Goal: Information Seeking & Learning: Learn about a topic

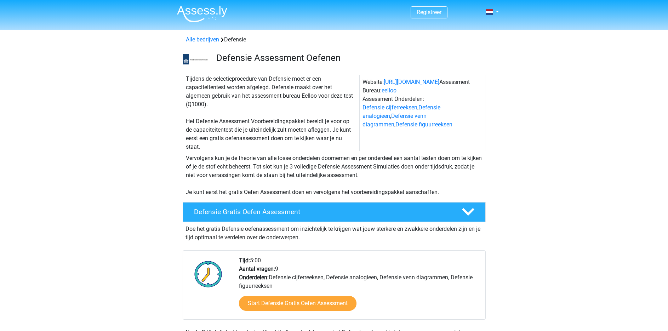
scroll to position [71, 0]
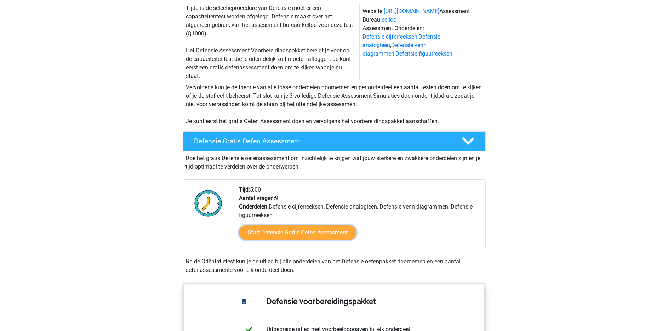
click at [292, 234] on link "Start Defensie Gratis Oefen Assessment" at bounding box center [297, 232] width 117 height 15
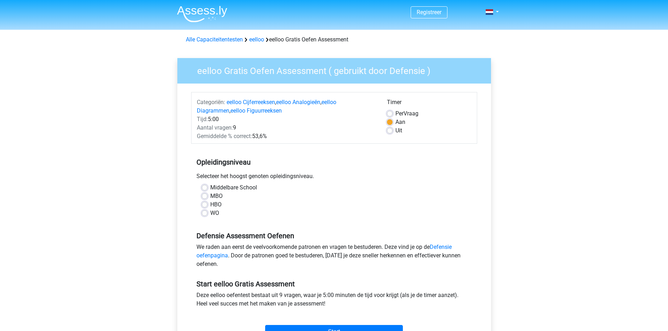
click at [210, 205] on label "HBO" at bounding box center [215, 204] width 11 height 8
click at [204, 205] on input "HBO" at bounding box center [205, 203] width 6 height 7
radio input "true"
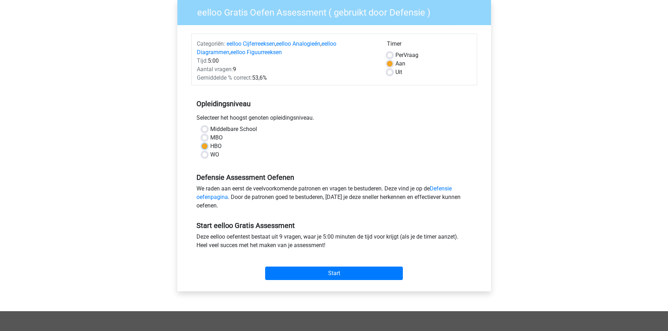
scroll to position [71, 0]
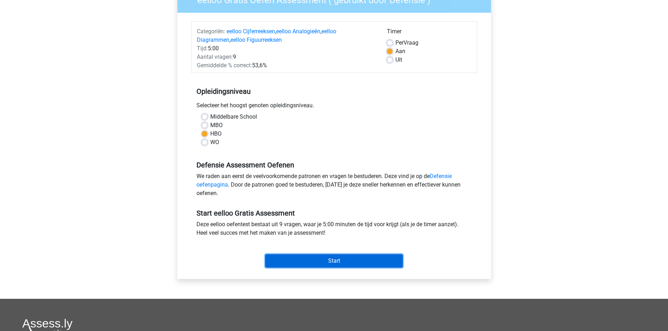
click at [319, 259] on input "Start" at bounding box center [334, 260] width 138 height 13
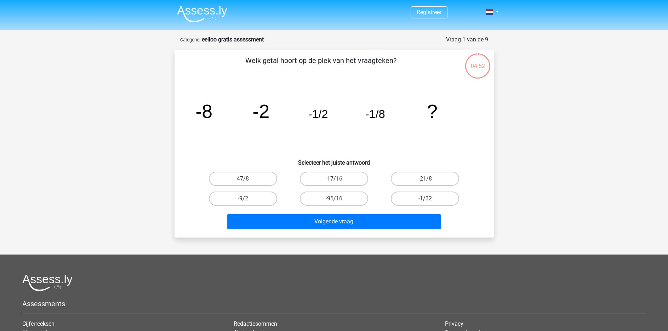
click at [425, 194] on label "-1/32" at bounding box center [425, 198] width 68 height 14
click at [425, 199] on input "-1/32" at bounding box center [427, 201] width 5 height 5
radio input "true"
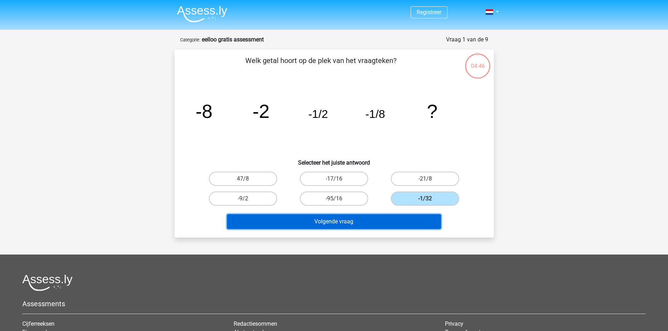
click at [302, 224] on button "Volgende vraag" at bounding box center [334, 221] width 214 height 15
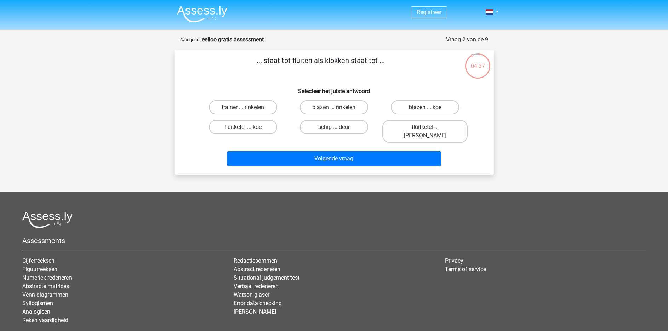
click at [230, 81] on div "... staat tot fluiten als klokken staat tot ... Selecteer het juiste antwoord t…" at bounding box center [334, 112] width 314 height 114
click at [235, 105] on label "trainer ... rinkelen" at bounding box center [243, 107] width 68 height 14
click at [243, 107] on input "trainer ... rinkelen" at bounding box center [245, 109] width 5 height 5
radio input "true"
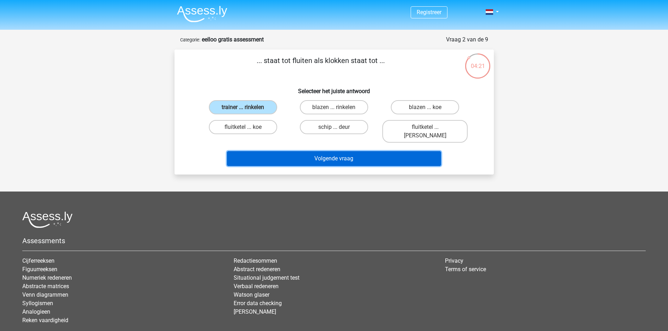
click at [344, 154] on button "Volgende vraag" at bounding box center [334, 158] width 214 height 15
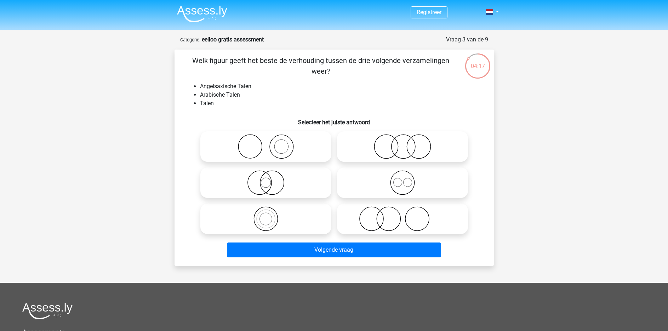
click at [371, 82] on div "Welk figuur geeft het beste de verhouding tussen de drie volgende verzamelingen…" at bounding box center [334, 157] width 314 height 205
click at [391, 177] on icon at bounding box center [402, 182] width 125 height 25
click at [402, 177] on input "radio" at bounding box center [404, 176] width 5 height 5
radio input "true"
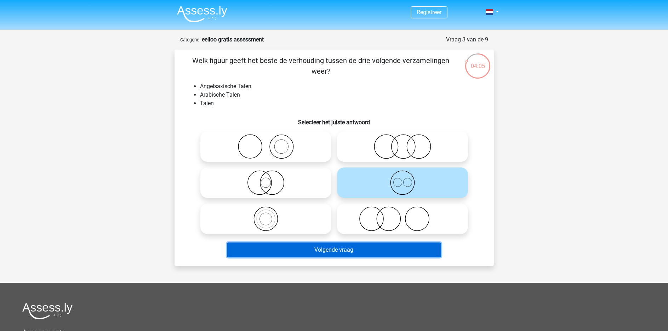
click at [326, 250] on button "Volgende vraag" at bounding box center [334, 249] width 214 height 15
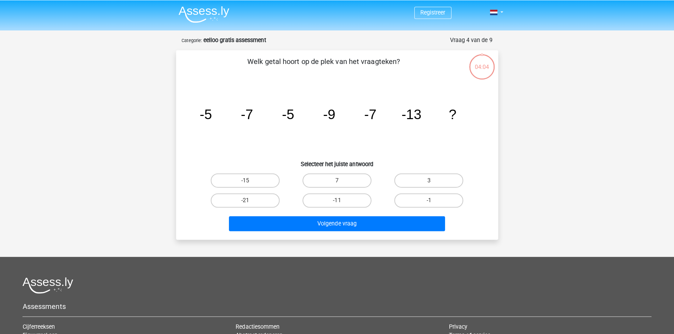
scroll to position [35, 0]
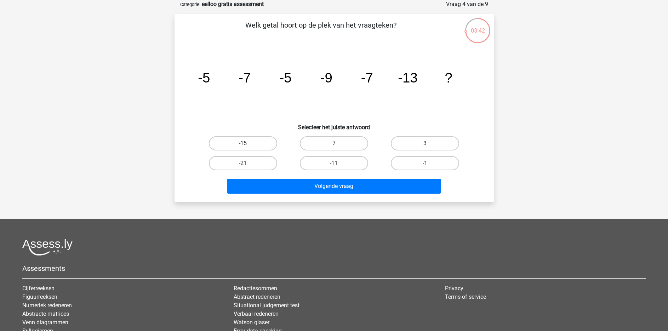
click at [363, 101] on icon "image/svg+xml -5 -7 -5 -9 -7 -13 ?" at bounding box center [333, 82] width 285 height 71
click at [337, 163] on input "-11" at bounding box center [336, 165] width 5 height 5
radio input "true"
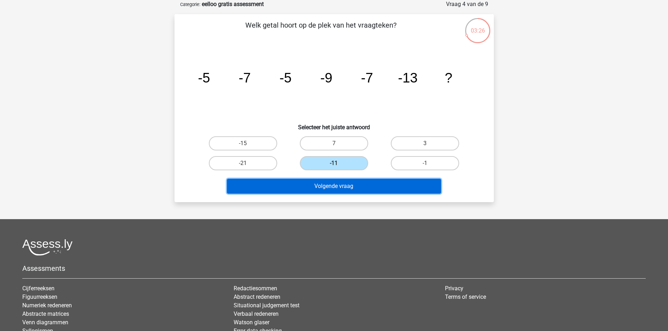
click at [330, 188] on button "Volgende vraag" at bounding box center [334, 186] width 214 height 15
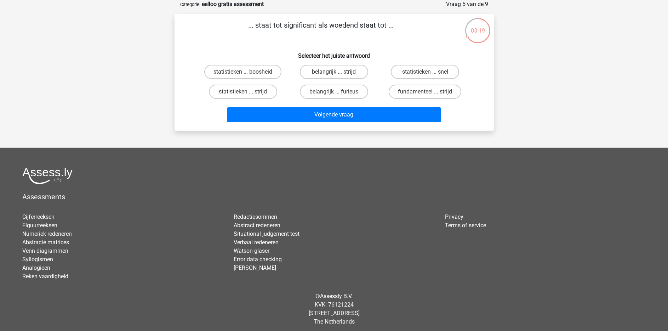
drag, startPoint x: 291, startPoint y: 40, endPoint x: 248, endPoint y: 41, distance: 42.5
click at [248, 41] on p "... staat tot significant als woedend staat tot ..." at bounding box center [321, 30] width 270 height 21
click at [341, 93] on label "belangrijk ... furieus" at bounding box center [334, 92] width 68 height 14
click at [338, 93] on input "belangrijk ... furieus" at bounding box center [336, 94] width 5 height 5
radio input "true"
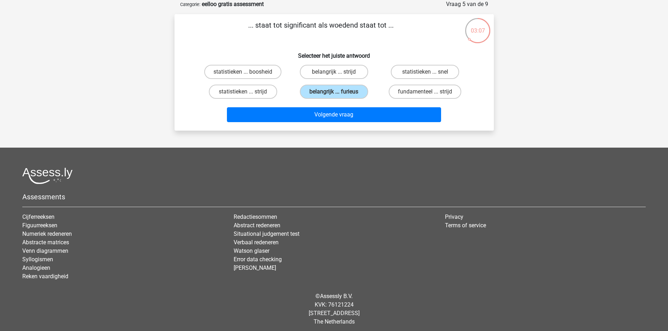
click at [253, 39] on p "... staat tot significant als woedend staat tot ..." at bounding box center [321, 30] width 270 height 21
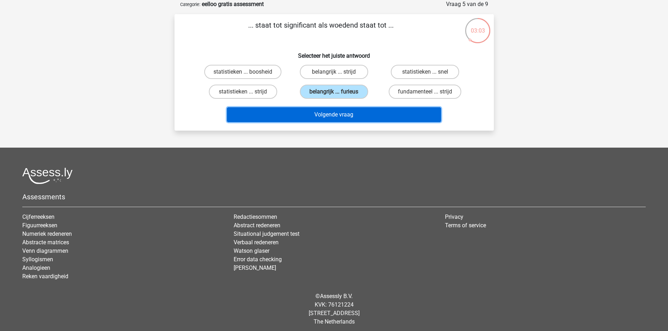
click at [349, 114] on button "Volgende vraag" at bounding box center [334, 114] width 214 height 15
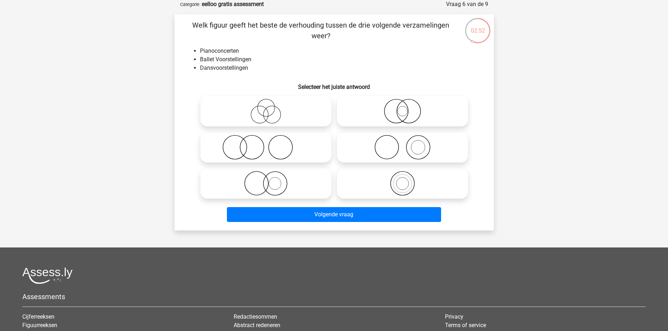
click at [277, 63] on li "Ballet Voorstellingen" at bounding box center [341, 59] width 282 height 8
click at [476, 28] on div "02:44" at bounding box center [477, 26] width 27 height 18
click at [253, 53] on li "Pianoconcerten" at bounding box center [341, 51] width 282 height 8
click at [275, 55] on li "Ballet Voorstellingen" at bounding box center [341, 59] width 282 height 8
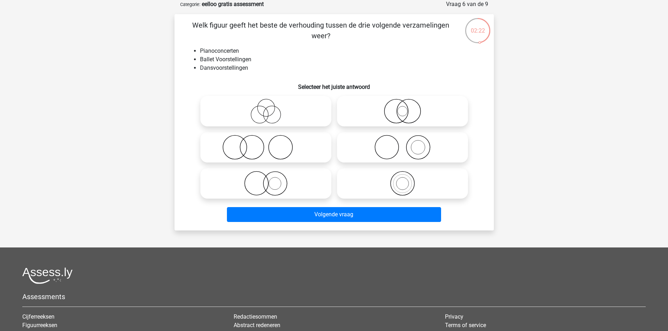
click at [217, 78] on h6 "Selecteer het juiste antwoord" at bounding box center [334, 84] width 297 height 12
click at [254, 185] on icon at bounding box center [265, 183] width 125 height 25
click at [266, 180] on input "radio" at bounding box center [268, 177] width 5 height 5
radio input "true"
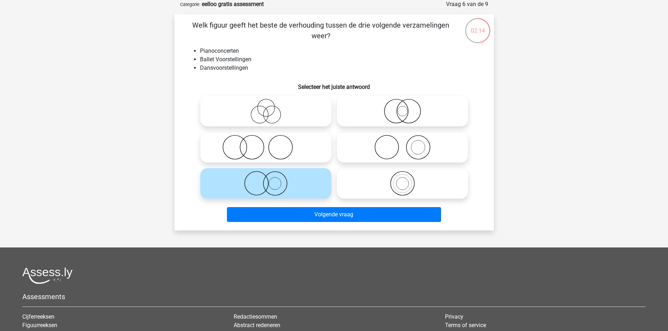
click at [269, 177] on input "radio" at bounding box center [268, 177] width 5 height 5
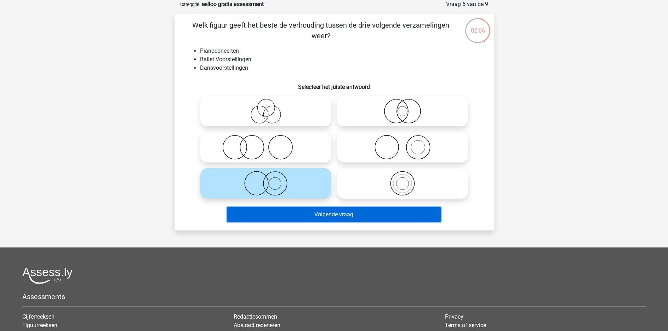
click at [325, 216] on button "Volgende vraag" at bounding box center [334, 214] width 214 height 15
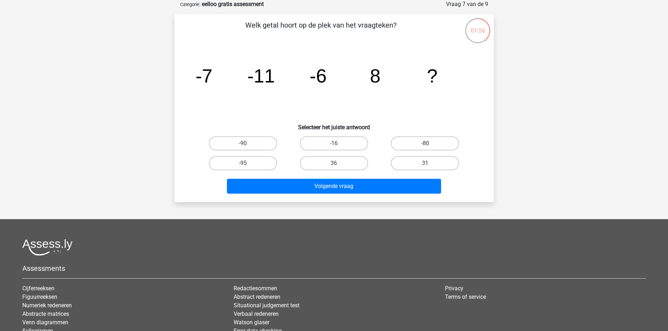
click at [263, 94] on icon "image/svg+xml -7 -11 -6 8 ?" at bounding box center [333, 82] width 285 height 71
drag, startPoint x: 263, startPoint y: 71, endPoint x: 265, endPoint y: 61, distance: 10.8
click at [265, 61] on icon "image/svg+xml -7 -11 -6 8 ?" at bounding box center [333, 82] width 285 height 71
click at [333, 95] on icon "image/svg+xml -7 -11 -6 8 ?" at bounding box center [333, 82] width 285 height 71
click at [413, 161] on label "31" at bounding box center [425, 163] width 68 height 14
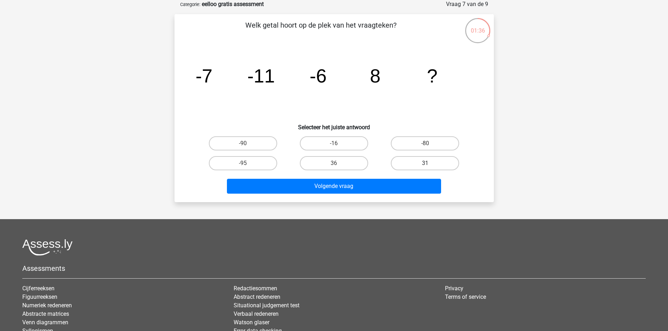
click at [425, 163] on input "31" at bounding box center [427, 165] width 5 height 5
radio input "true"
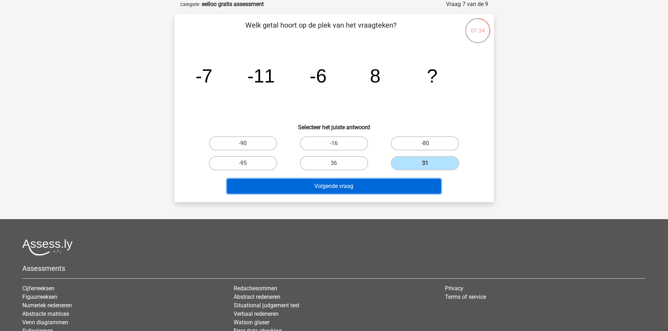
click at [367, 187] on button "Volgende vraag" at bounding box center [334, 186] width 214 height 15
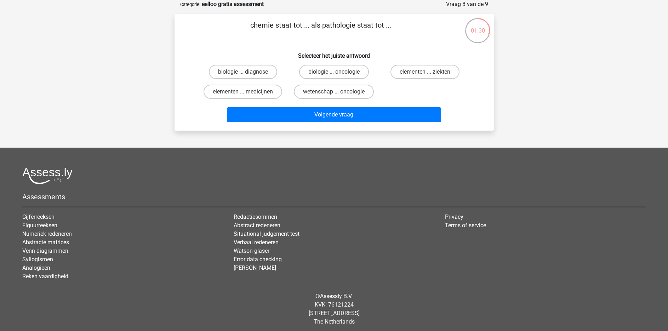
click at [269, 36] on p "chemie staat tot ... als pathologie staat tot ..." at bounding box center [321, 30] width 270 height 21
click at [443, 69] on label "elementen ... ziekten" at bounding box center [424, 72] width 69 height 14
click at [430, 72] on input "elementen ... ziekten" at bounding box center [427, 74] width 5 height 5
radio input "true"
click at [252, 40] on p "chemie staat tot ... als pathologie staat tot ..." at bounding box center [321, 30] width 270 height 21
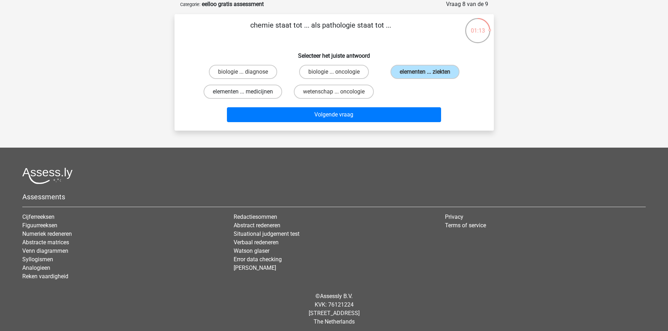
click at [261, 92] on label "elementen ... medicijnen" at bounding box center [242, 92] width 79 height 14
click at [247, 92] on input "elementen ... medicijnen" at bounding box center [245, 94] width 5 height 5
radio input "true"
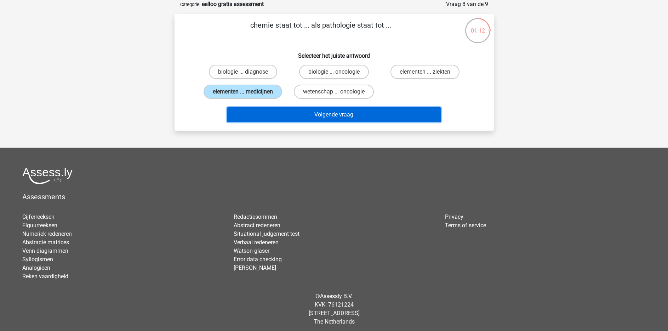
click at [281, 114] on button "Volgende vraag" at bounding box center [334, 114] width 214 height 15
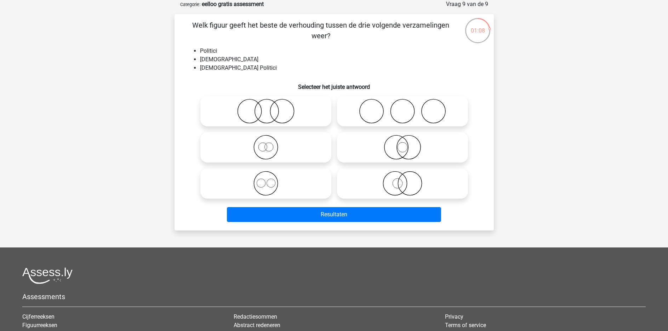
click at [267, 48] on li "Politici" at bounding box center [341, 51] width 282 height 8
click at [247, 62] on li "Nederlanders" at bounding box center [341, 59] width 282 height 8
click at [497, 155] on div "00:48 Vraag 9 van de 9 Categorie: eelloo gratis assessment Welk figuur geeft he…" at bounding box center [334, 115] width 331 height 230
click at [398, 182] on icon at bounding box center [402, 183] width 125 height 25
click at [402, 180] on input "radio" at bounding box center [404, 177] width 5 height 5
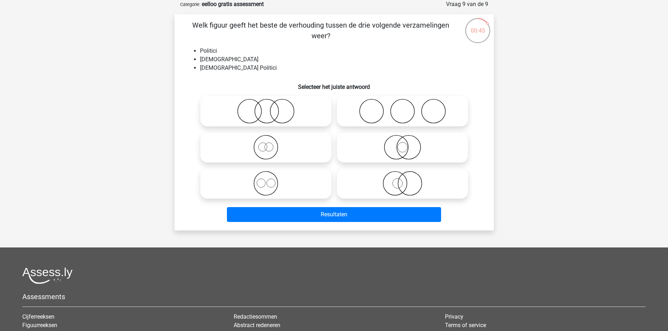
radio input "true"
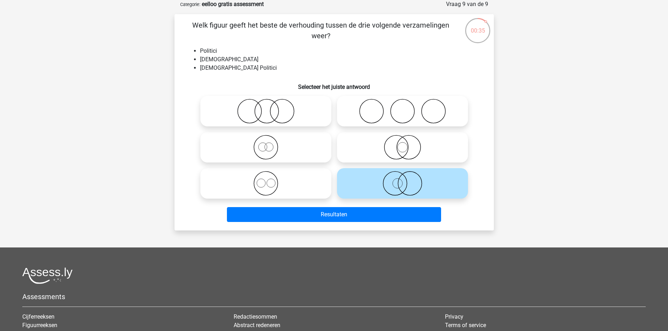
click at [542, 122] on div "Registreer" at bounding box center [334, 200] width 668 height 470
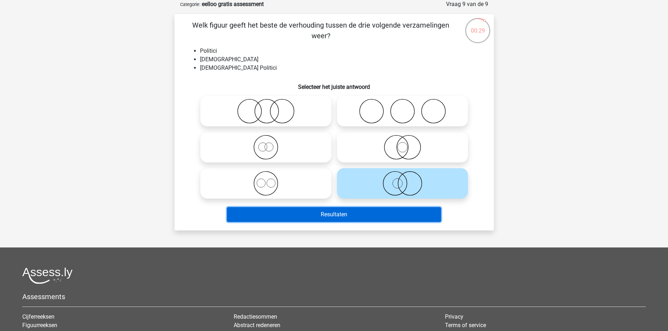
click at [323, 211] on button "Resultaten" at bounding box center [334, 214] width 214 height 15
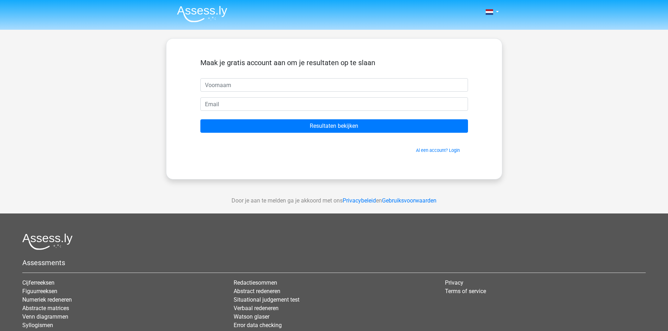
click at [235, 88] on input "text" at bounding box center [334, 84] width 268 height 13
type input "[PERSON_NAME]"
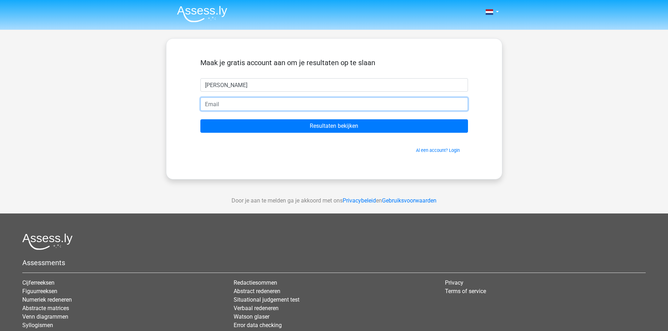
click at [228, 102] on input "email" at bounding box center [334, 103] width 268 height 13
type input "[EMAIL_ADDRESS][DOMAIN_NAME]"
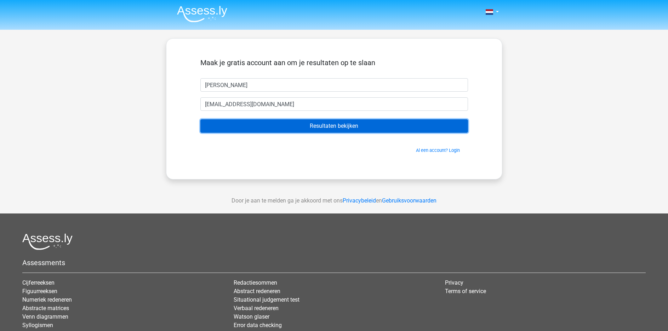
click at [285, 126] on input "Resultaten bekijken" at bounding box center [334, 125] width 268 height 13
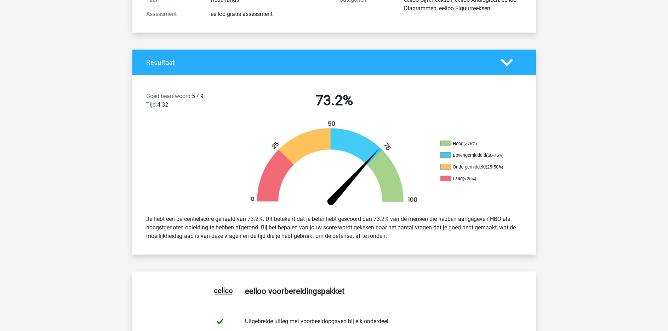
scroll to position [106, 0]
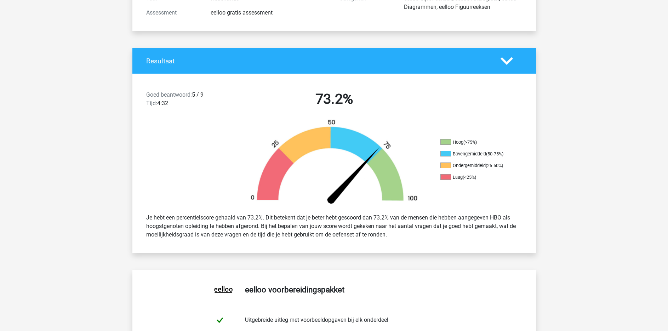
click at [380, 247] on div "Goed beantwoord: 5 / 9 Tijd: 4:32 73.2% Hoog (>75%) Bovengemiddeld (50-75%) Ond…" at bounding box center [334, 163] width 393 height 179
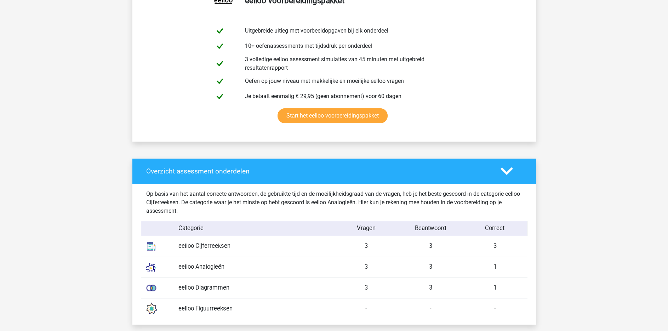
scroll to position [425, 0]
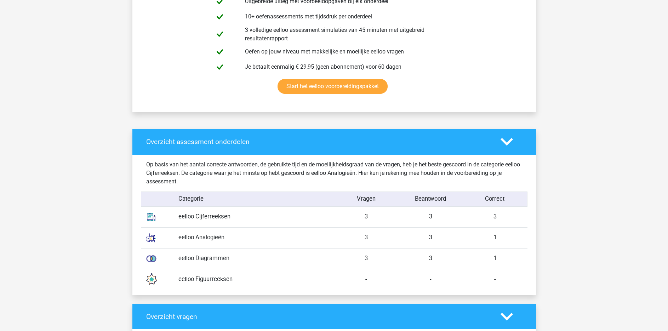
click at [397, 217] on div "3" at bounding box center [366, 216] width 64 height 9
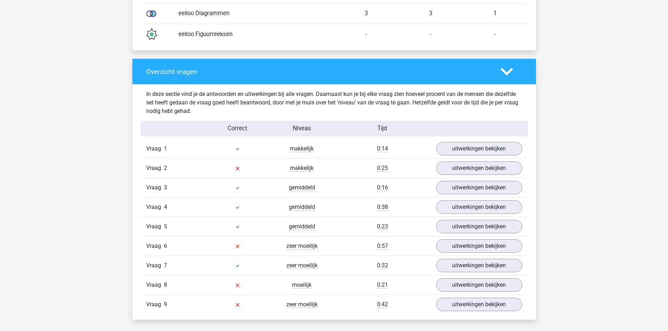
scroll to position [672, 0]
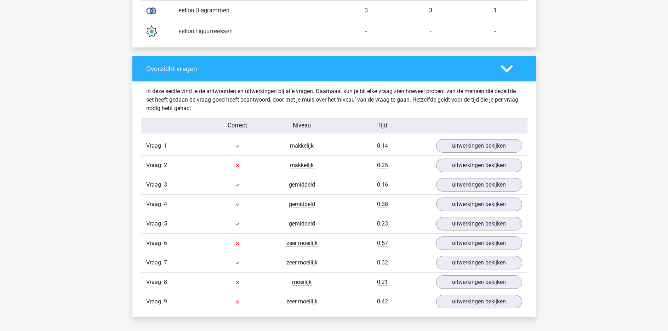
click at [603, 147] on div "Kies premium [PERSON_NAME] [EMAIL_ADDRESS][DOMAIN_NAME]" at bounding box center [334, 201] width 668 height 1746
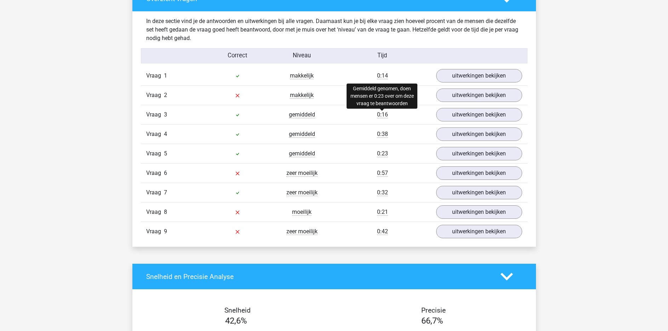
scroll to position [779, 0]
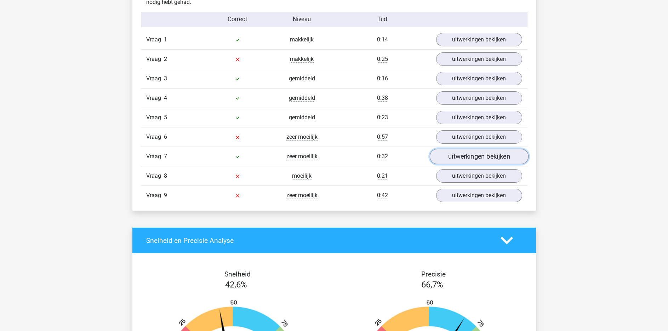
click at [491, 158] on link "uitwerkingen bekijken" at bounding box center [478, 157] width 99 height 16
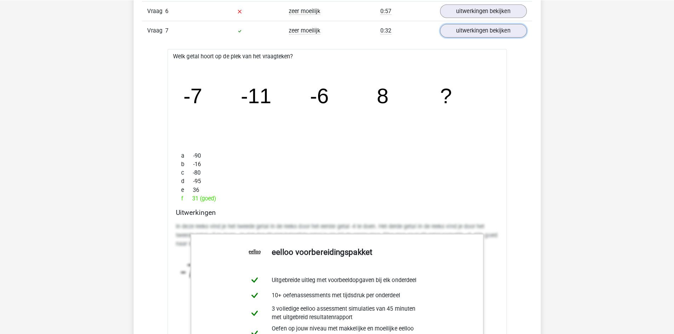
scroll to position [885, 0]
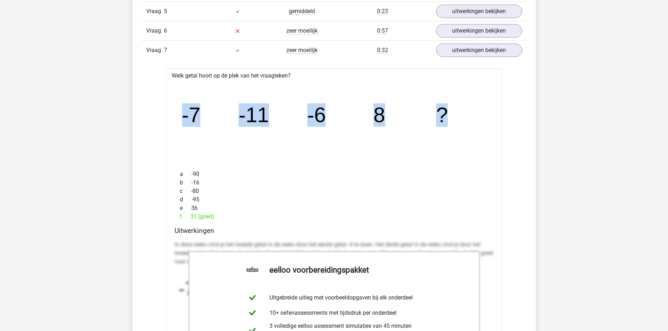
drag, startPoint x: 185, startPoint y: 112, endPoint x: 471, endPoint y: 115, distance: 286.6
click at [471, 115] on icon "image/svg+xml -7 -11 -6 8 ?" at bounding box center [334, 122] width 314 height 79
copy g "-7 -11 -6 8 ?"
click at [242, 131] on icon "image/svg+xml -7 -11 -6 8 ?" at bounding box center [334, 122] width 314 height 79
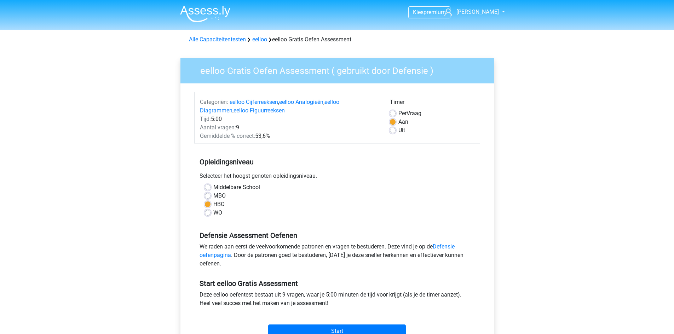
scroll to position [71, 0]
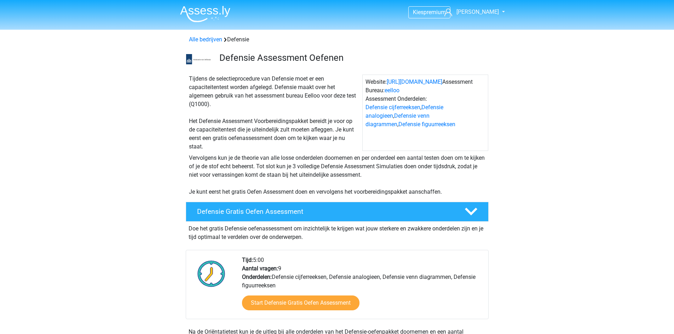
scroll to position [71, 0]
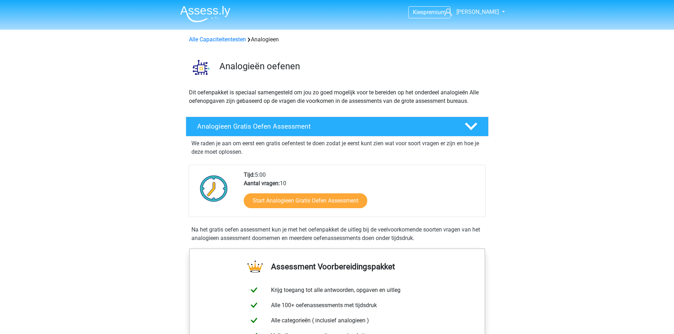
scroll to position [71, 0]
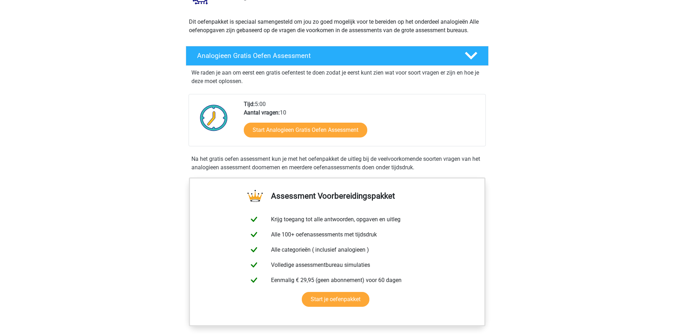
click at [315, 133] on link "Start Analogieen Gratis Oefen Assessment" at bounding box center [306, 130] width 124 height 15
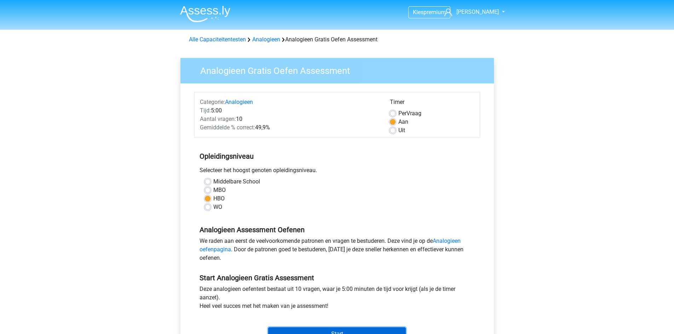
click at [330, 331] on input "Start" at bounding box center [337, 334] width 138 height 13
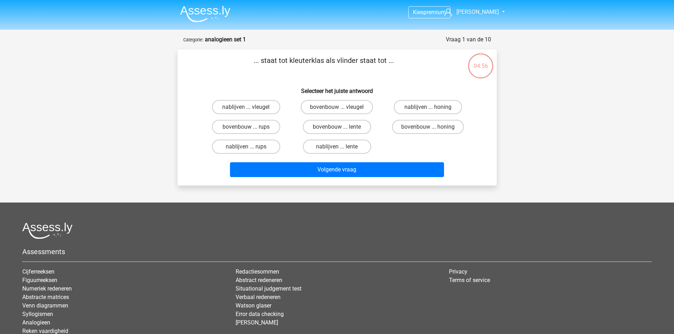
click at [400, 79] on div "... staat tot kleuterklas als vlinder staat tot ... Selecteer het juiste antwoo…" at bounding box center [337, 117] width 314 height 125
click at [445, 84] on h6 "Selecteer het juiste antwoord" at bounding box center [337, 88] width 297 height 12
click at [397, 144] on div "nablijven ... vleugel bovenbouw ... vleugel nablijven ... honing bovenbouw ... …" at bounding box center [337, 126] width 273 height 59
click at [225, 75] on p "... staat tot kleuterklas als vlinder staat tot ..." at bounding box center [324, 65] width 270 height 21
click at [372, 75] on p "... staat tot kleuterklas als vlinder staat tot ..." at bounding box center [324, 65] width 270 height 21
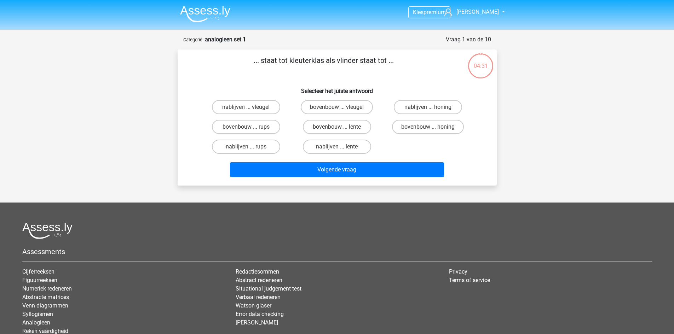
click at [367, 80] on div "... staat tot kleuterklas als vlinder staat tot ... Selecteer het juiste antwoo…" at bounding box center [337, 117] width 314 height 125
click at [252, 146] on label "nablijven ... rups" at bounding box center [246, 147] width 68 height 14
click at [251, 147] on input "nablijven ... rups" at bounding box center [248, 149] width 5 height 5
radio input "true"
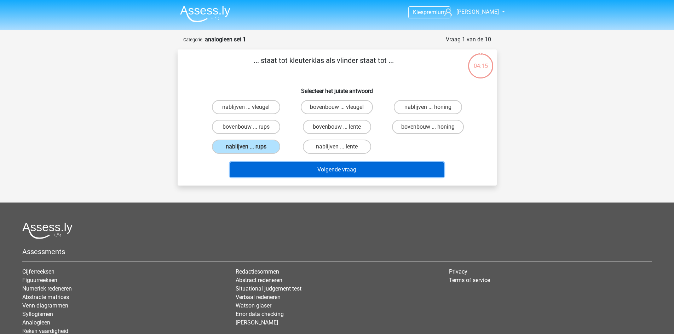
click at [339, 170] on button "Volgende vraag" at bounding box center [337, 169] width 214 height 15
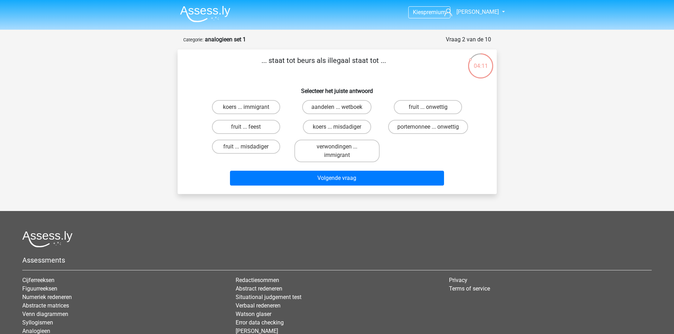
click at [242, 74] on p "... staat tot beurs als illegaal staat tot ..." at bounding box center [324, 65] width 270 height 21
click at [455, 127] on label "portemonnee ... onwettig" at bounding box center [428, 127] width 80 height 14
click at [433, 127] on input "portemonnee ... onwettig" at bounding box center [430, 129] width 5 height 5
radio input "true"
click at [228, 68] on p "... staat tot beurs als illegaal staat tot ..." at bounding box center [324, 65] width 270 height 21
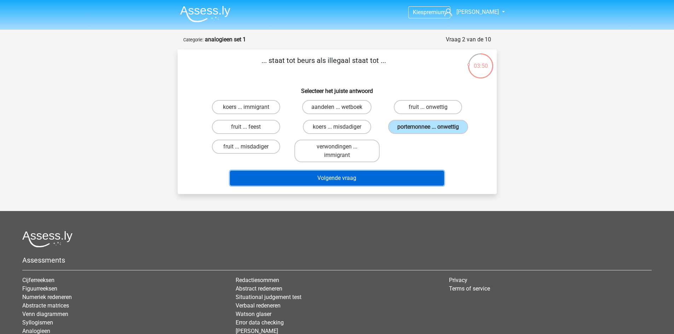
click at [333, 175] on button "Volgende vraag" at bounding box center [337, 178] width 214 height 15
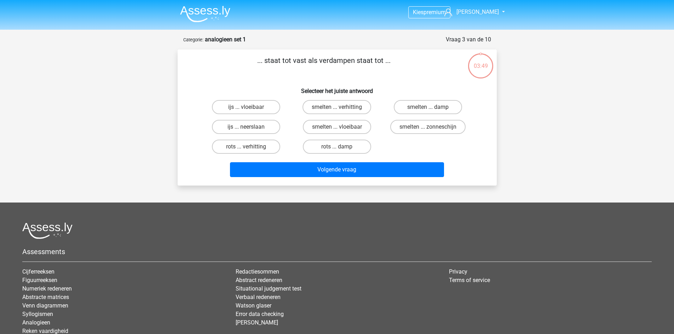
scroll to position [35, 0]
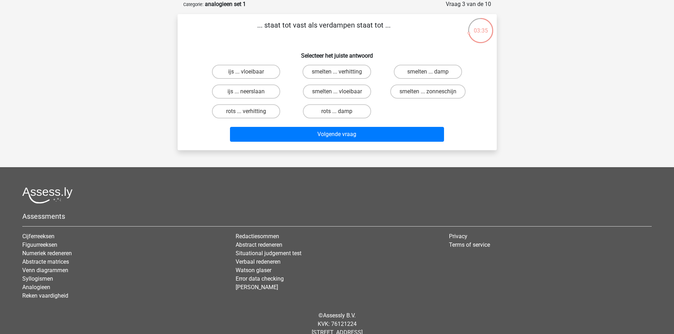
click at [240, 45] on div "... staat tot vast als verdampen staat tot ... Selecteer het juiste antwoord ij…" at bounding box center [337, 82] width 314 height 125
click at [322, 108] on label "rots ... damp" at bounding box center [337, 111] width 68 height 14
click at [337, 111] on input "rots ... damp" at bounding box center [339, 113] width 5 height 5
radio input "true"
click at [413, 113] on div "ijs ... vloeibaar smelten ... verhitting smelten ... damp ijs ... neerslaan sme…" at bounding box center [337, 91] width 273 height 59
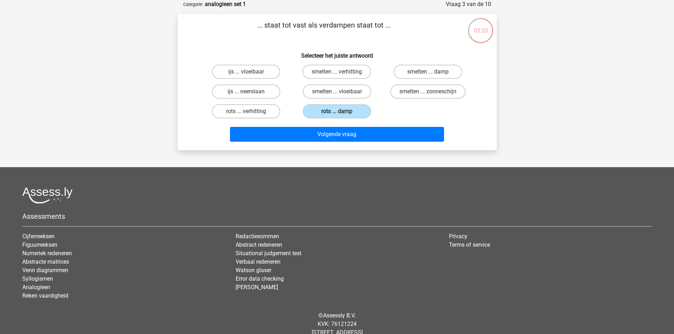
click at [412, 113] on div "ijs ... vloeibaar smelten ... verhitting smelten ... damp ijs ... neerslaan sme…" at bounding box center [337, 91] width 273 height 59
click at [260, 110] on label "rots ... verhitting" at bounding box center [246, 111] width 68 height 14
click at [251, 111] on input "rots ... verhitting" at bounding box center [248, 113] width 5 height 5
radio input "true"
click at [405, 105] on div "ijs ... vloeibaar smelten ... verhitting smelten ... damp ijs ... neerslaan sme…" at bounding box center [337, 91] width 273 height 59
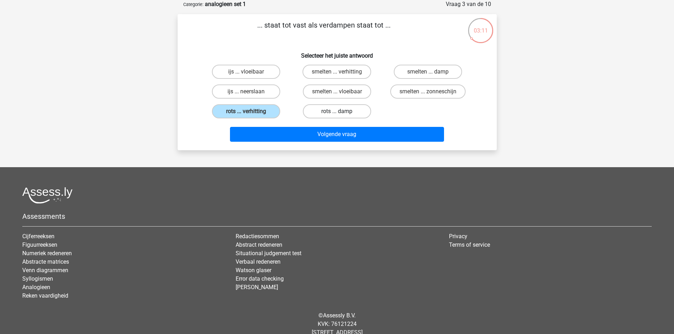
click at [351, 105] on label "rots ... damp" at bounding box center [337, 111] width 68 height 14
click at [341, 111] on input "rots ... damp" at bounding box center [339, 113] width 5 height 5
radio input "true"
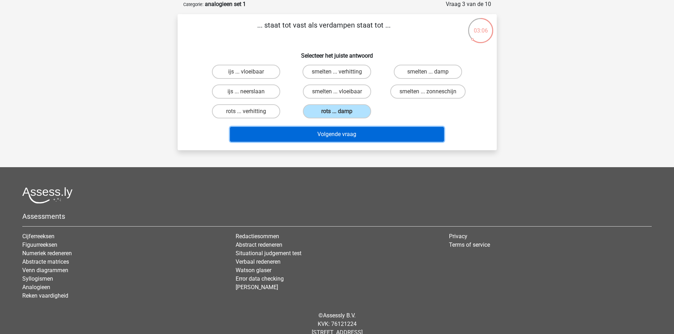
click at [355, 132] on button "Volgende vraag" at bounding box center [337, 134] width 214 height 15
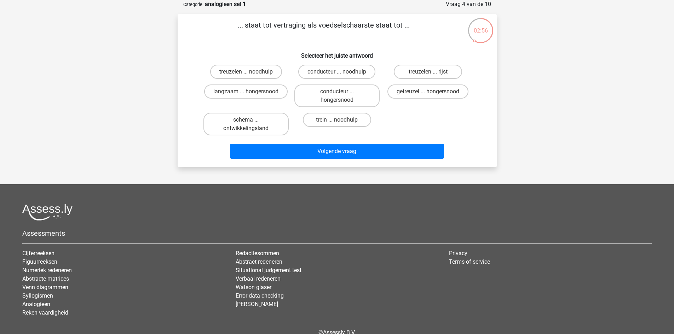
click at [366, 32] on p "... staat tot vertraging als voedselschaarste staat tot ..." at bounding box center [324, 30] width 270 height 21
click at [337, 42] on div "... staat tot vertraging als voedselschaarste staat tot ... Selecteer het juist…" at bounding box center [337, 91] width 314 height 142
click at [268, 66] on label "treuzelen ... noodhulp" at bounding box center [246, 72] width 72 height 14
click at [251, 72] on input "treuzelen ... noodhulp" at bounding box center [248, 74] width 5 height 5
radio input "true"
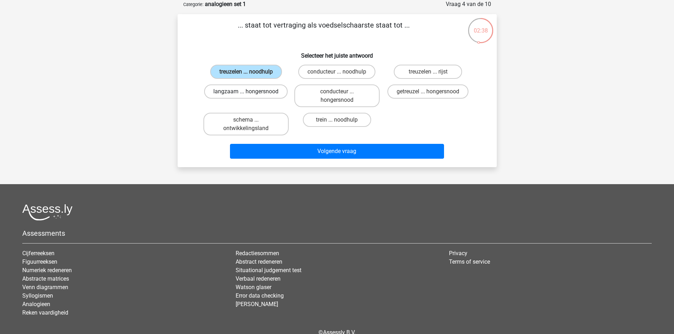
click at [239, 92] on label "langzaam ... hongersnood" at bounding box center [246, 92] width 84 height 14
click at [246, 92] on input "langzaam ... hongersnood" at bounding box center [248, 94] width 5 height 5
radio input "true"
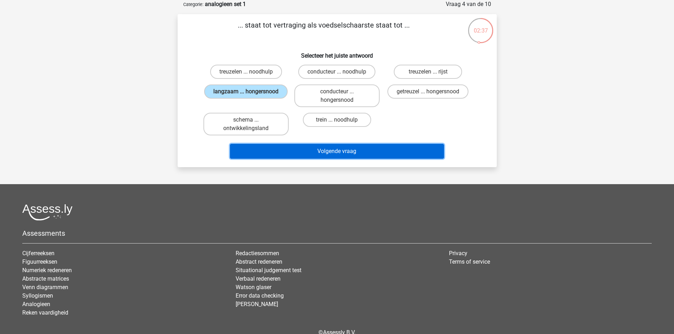
click at [328, 150] on button "Volgende vraag" at bounding box center [337, 151] width 214 height 15
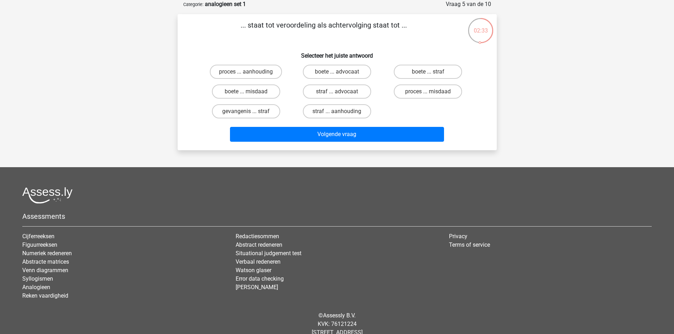
click at [334, 34] on p "... staat tot veroordeling als achtervolging staat tot ..." at bounding box center [324, 30] width 270 height 21
click at [245, 109] on label "gevangenis ... straf" at bounding box center [246, 111] width 68 height 14
click at [246, 111] on input "gevangenis ... straf" at bounding box center [248, 113] width 5 height 5
radio input "true"
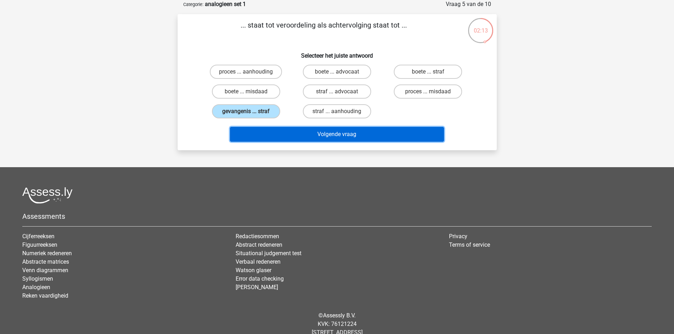
click at [350, 132] on button "Volgende vraag" at bounding box center [337, 134] width 214 height 15
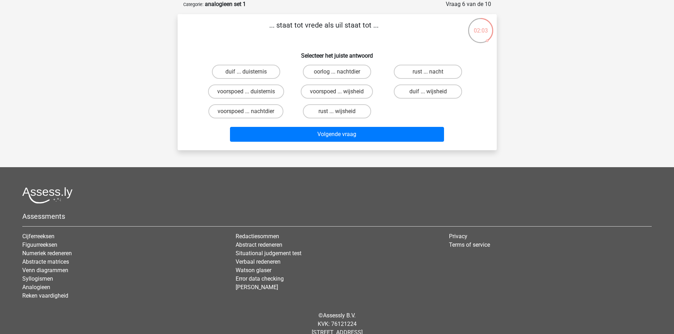
click at [417, 113] on div "duif ... duisternis oorlog ... nachtdier rust ... nacht voorspoed ... duisterni…" at bounding box center [337, 91] width 273 height 59
click at [415, 109] on div "duif ... duisternis oorlog ... nachtdier rust ... nacht voorspoed ... duisterni…" at bounding box center [337, 91] width 273 height 59
click at [412, 108] on div "duif ... duisternis oorlog ... nachtdier rust ... nacht voorspoed ... duisterni…" at bounding box center [337, 91] width 273 height 59
click at [425, 73] on label "rust ... nacht" at bounding box center [428, 72] width 68 height 14
click at [428, 73] on input "rust ... nacht" at bounding box center [430, 74] width 5 height 5
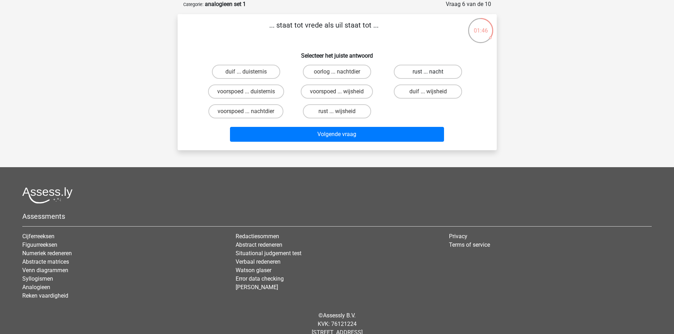
radio input "true"
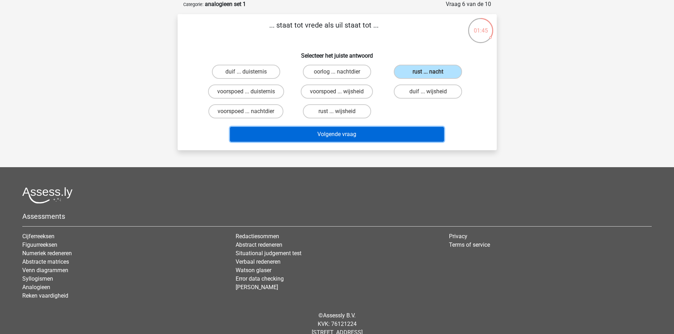
click at [355, 133] on button "Volgende vraag" at bounding box center [337, 134] width 214 height 15
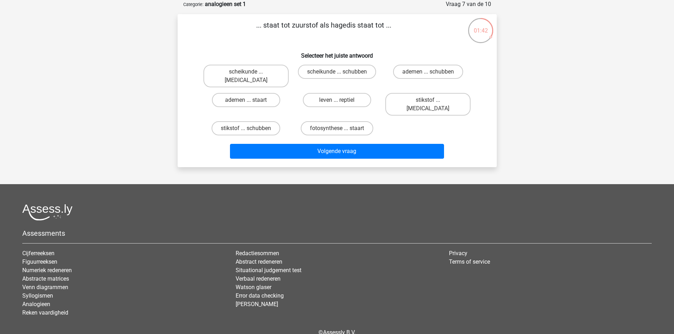
click at [206, 33] on p "... staat tot zuurstof als hagedis staat tot ..." at bounding box center [324, 30] width 270 height 21
click at [328, 93] on label "leven ... reptiel" at bounding box center [337, 100] width 68 height 14
click at [337, 100] on input "leven ... reptiel" at bounding box center [339, 102] width 5 height 5
radio input "true"
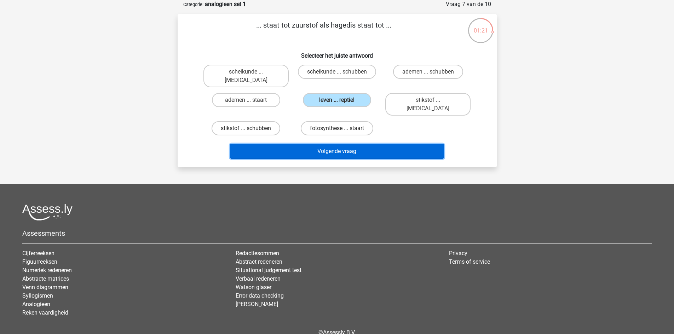
click at [354, 144] on button "Volgende vraag" at bounding box center [337, 151] width 214 height 15
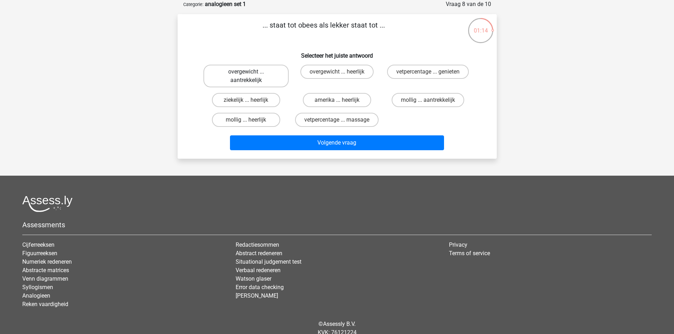
click at [261, 75] on label "overgewicht ... aantrekkelijk" at bounding box center [245, 76] width 85 height 23
click at [251, 75] on input "overgewicht ... aantrekkelijk" at bounding box center [248, 74] width 5 height 5
radio input "true"
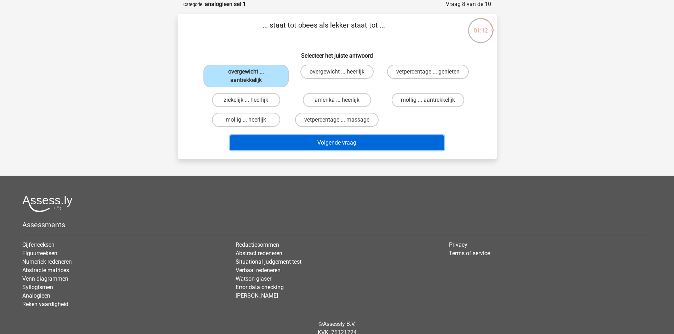
click at [328, 143] on button "Volgende vraag" at bounding box center [337, 143] width 214 height 15
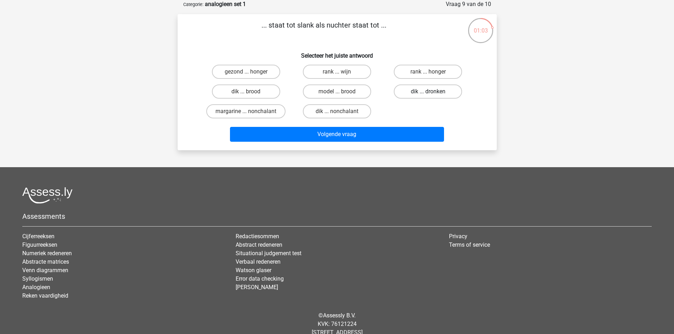
click at [426, 92] on label "dik ... dronken" at bounding box center [428, 92] width 68 height 14
click at [428, 92] on input "dik ... dronken" at bounding box center [430, 94] width 5 height 5
radio input "true"
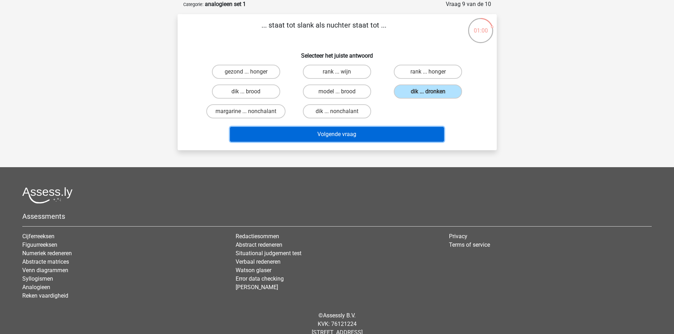
click at [337, 137] on button "Volgende vraag" at bounding box center [337, 134] width 214 height 15
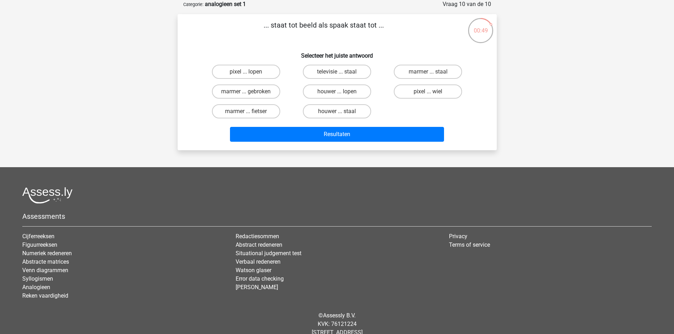
click at [289, 39] on p "... staat tot beeld als spaak staat tot ..." at bounding box center [324, 30] width 270 height 21
click at [292, 43] on div "... staat tot beeld als spaak staat tot ... Selecteer het juiste antwoord pixel…" at bounding box center [337, 82] width 314 height 125
click at [472, 118] on div "pixel ... lopen televisie ... staal marmer ... staal marmer ... gebroken houwer…" at bounding box center [337, 91] width 273 height 59
click at [372, 40] on p "... staat tot beeld als spaak staat tot ..." at bounding box center [324, 30] width 270 height 21
click at [417, 88] on label "pixel ... wiel" at bounding box center [428, 92] width 68 height 14
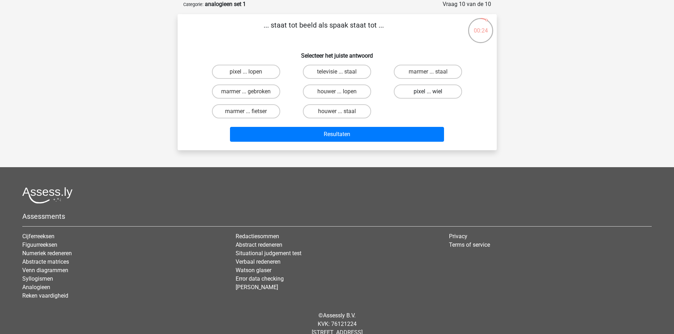
click at [428, 92] on input "pixel ... wiel" at bounding box center [430, 94] width 5 height 5
radio input "true"
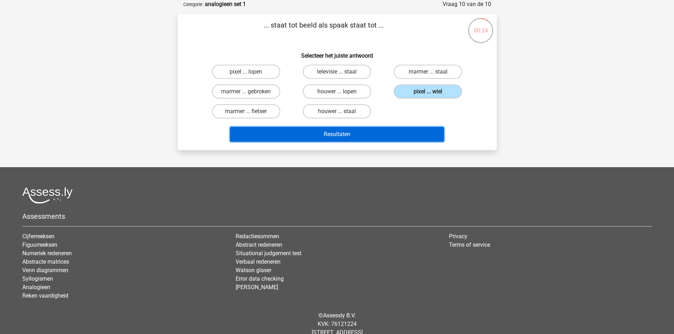
click at [405, 130] on button "Resultaten" at bounding box center [337, 134] width 214 height 15
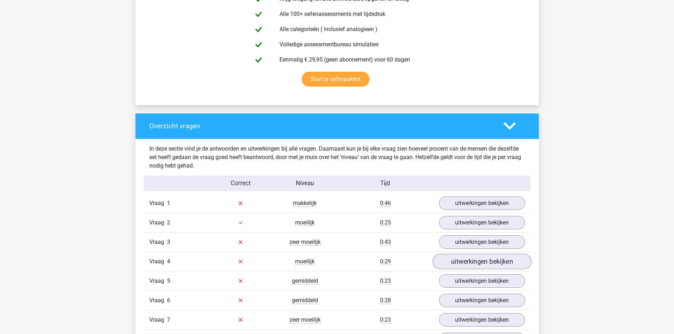
scroll to position [425, 0]
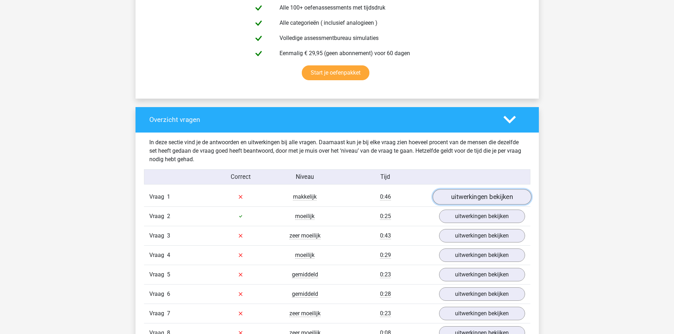
click at [466, 202] on link "uitwerkingen bekijken" at bounding box center [481, 197] width 99 height 16
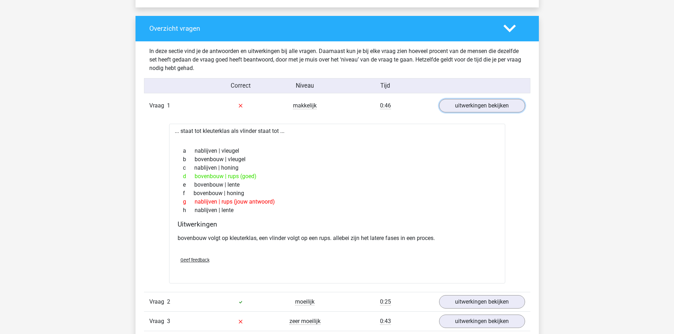
scroll to position [531, 0]
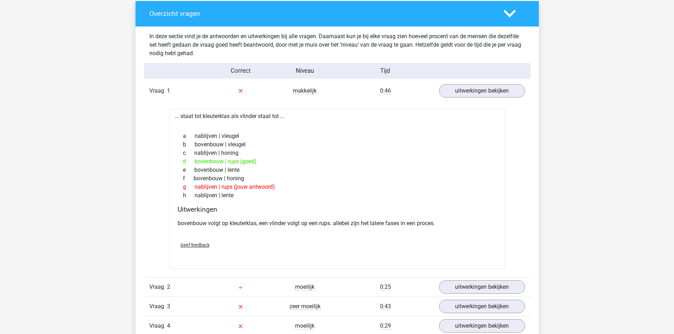
click at [220, 228] on div "bovenbouw volgt op kleuterklas, een vlinder volgt op een rups. allebei zijn het…" at bounding box center [337, 227] width 319 height 20
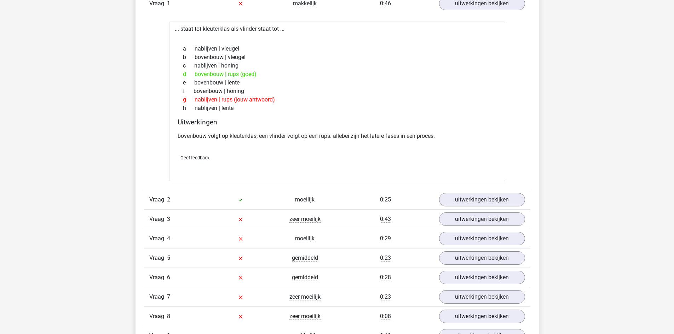
scroll to position [637, 0]
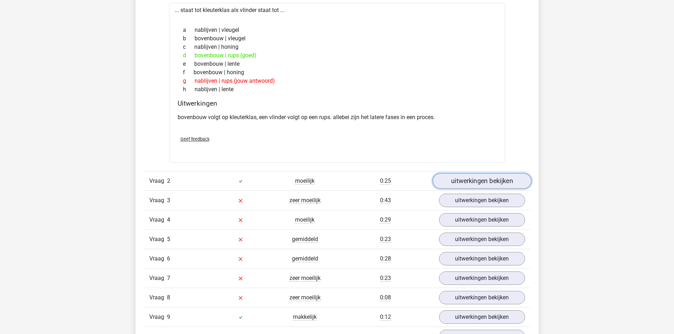
click at [481, 182] on link "uitwerkingen bekijken" at bounding box center [481, 181] width 99 height 16
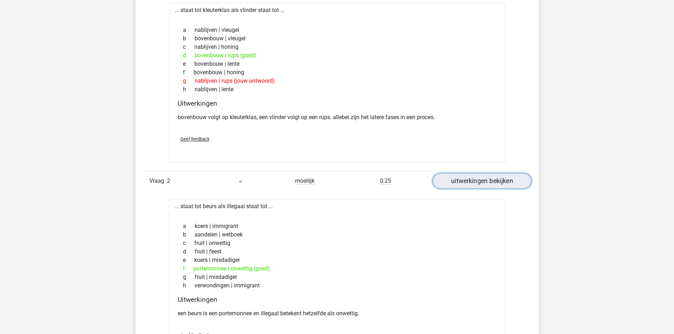
click at [482, 182] on link "uitwerkingen bekijken" at bounding box center [481, 181] width 99 height 16
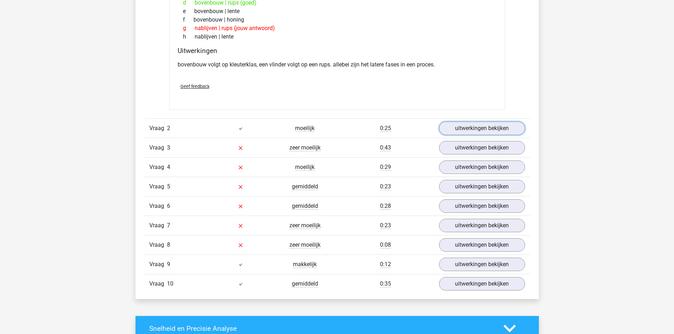
scroll to position [708, 0]
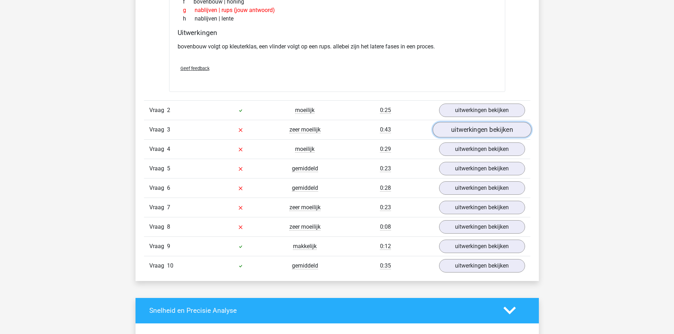
click at [471, 126] on link "uitwerkingen bekijken" at bounding box center [481, 130] width 99 height 16
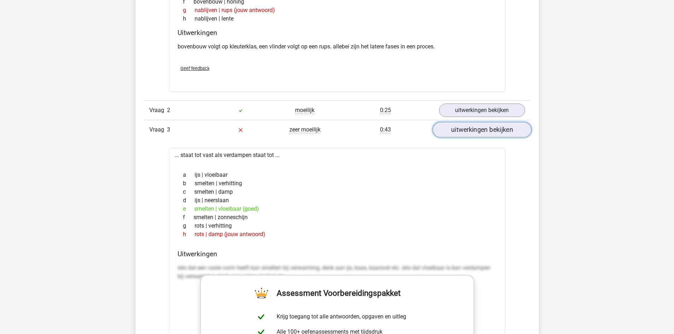
click at [471, 126] on link "uitwerkingen bekijken" at bounding box center [481, 130] width 99 height 16
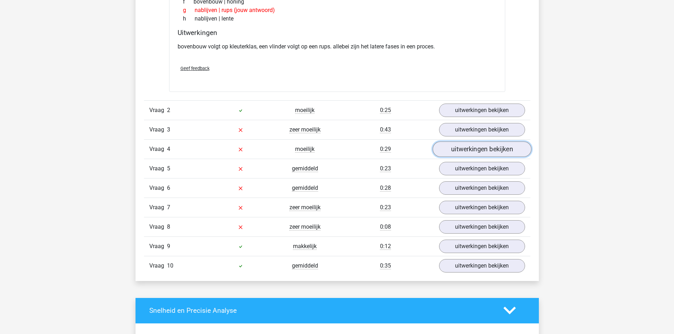
click at [482, 148] on link "uitwerkingen bekijken" at bounding box center [481, 150] width 99 height 16
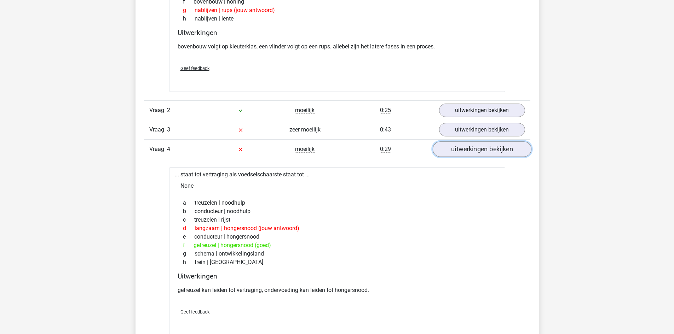
click at [482, 148] on link "uitwerkingen bekijken" at bounding box center [481, 150] width 99 height 16
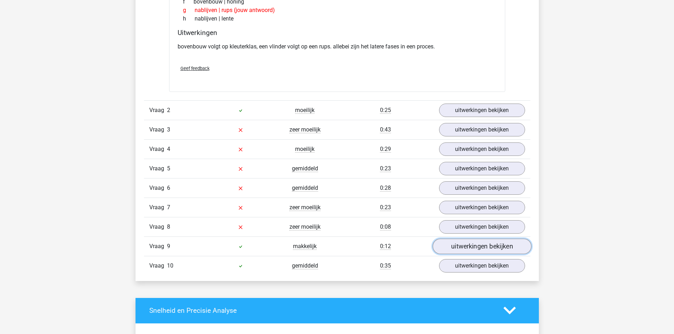
click at [475, 246] on link "uitwerkingen bekijken" at bounding box center [481, 247] width 99 height 16
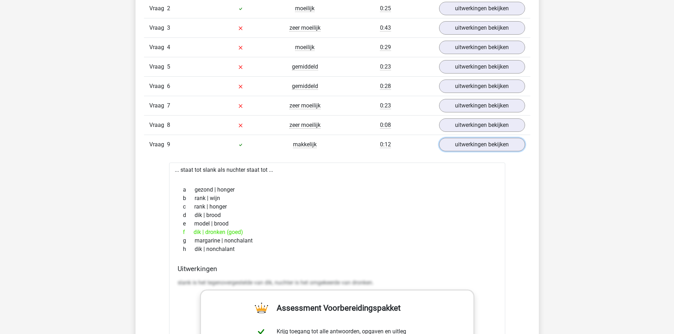
scroll to position [814, 0]
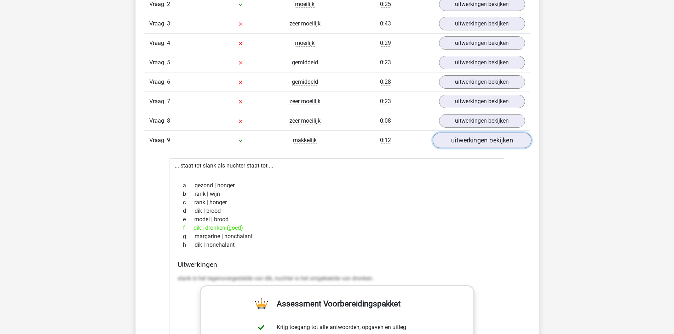
click at [483, 139] on link "uitwerkingen bekijken" at bounding box center [481, 141] width 99 height 16
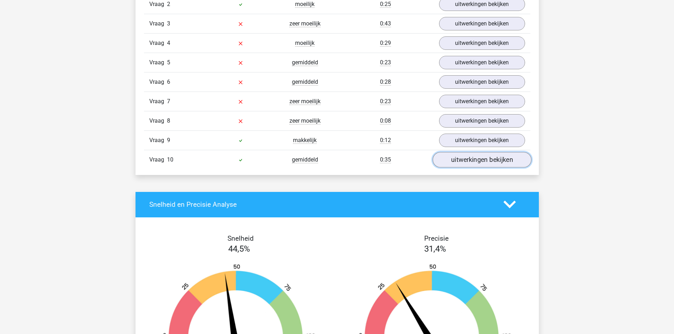
click at [484, 160] on link "uitwerkingen bekijken" at bounding box center [481, 160] width 99 height 16
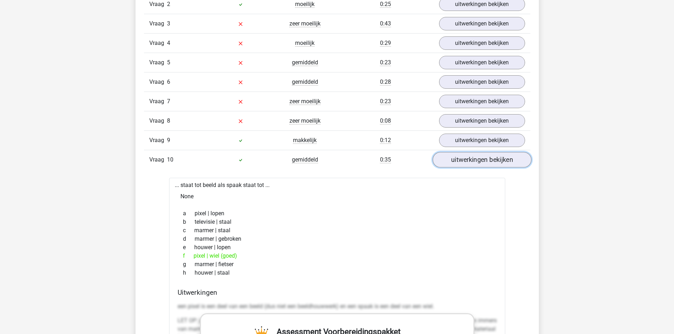
click at [484, 160] on link "uitwerkingen bekijken" at bounding box center [481, 160] width 99 height 16
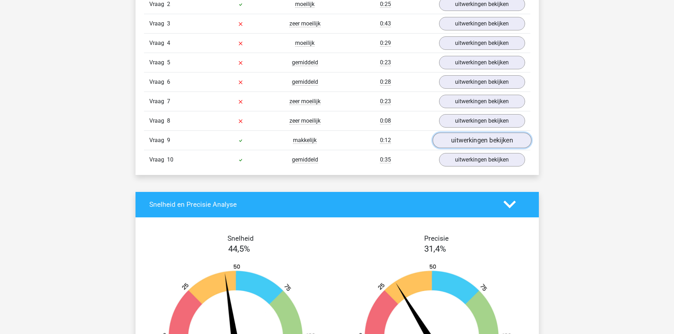
click at [477, 139] on link "uitwerkingen bekijken" at bounding box center [481, 141] width 99 height 16
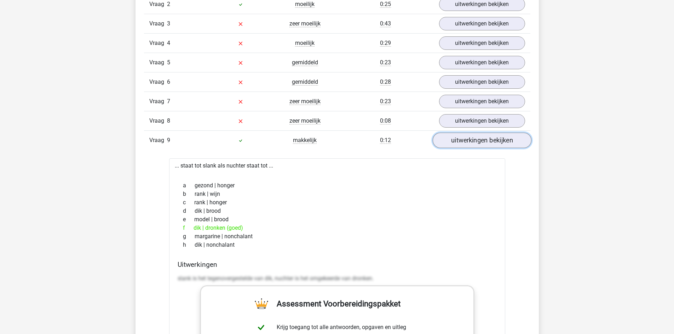
click at [477, 139] on link "uitwerkingen bekijken" at bounding box center [481, 141] width 99 height 16
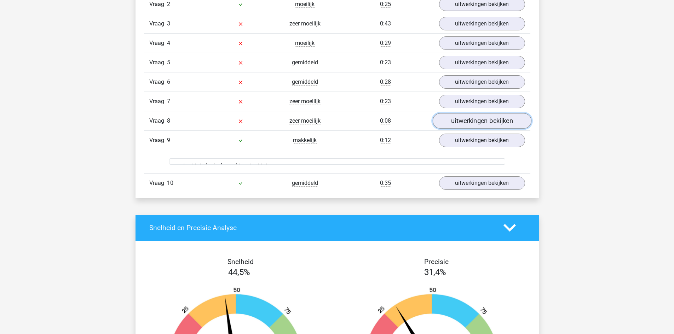
click at [474, 117] on link "uitwerkingen bekijken" at bounding box center [481, 121] width 99 height 16
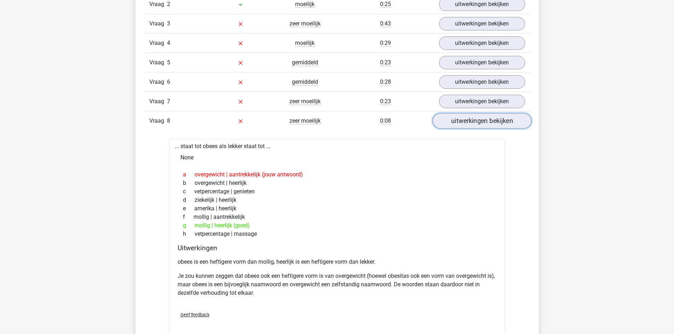
click at [471, 118] on link "uitwerkingen bekijken" at bounding box center [481, 121] width 99 height 16
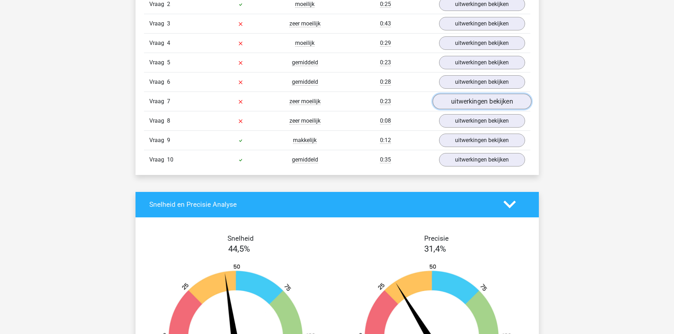
click at [473, 105] on link "uitwerkingen bekijken" at bounding box center [481, 102] width 99 height 16
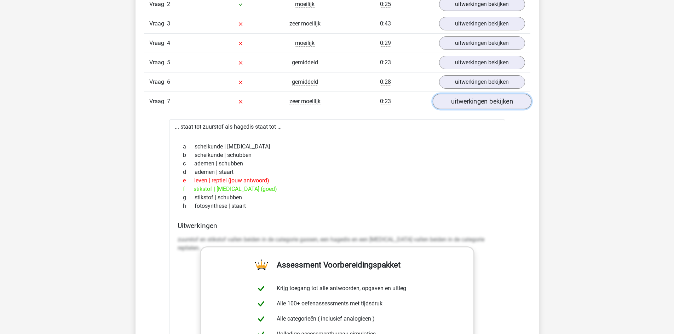
click at [473, 105] on link "uitwerkingen bekijken" at bounding box center [481, 102] width 99 height 16
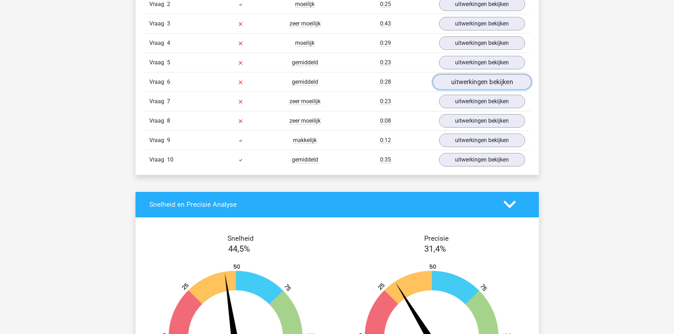
click at [475, 87] on link "uitwerkingen bekijken" at bounding box center [481, 82] width 99 height 16
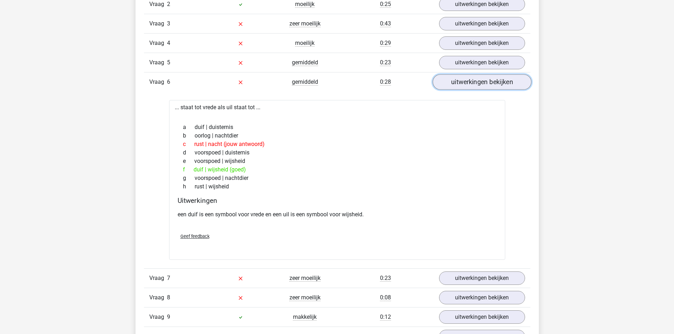
click at [475, 87] on link "uitwerkingen bekijken" at bounding box center [481, 82] width 99 height 16
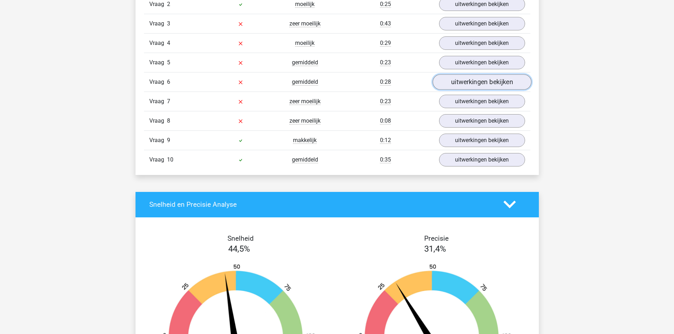
click at [473, 82] on link "uitwerkingen bekijken" at bounding box center [481, 82] width 99 height 16
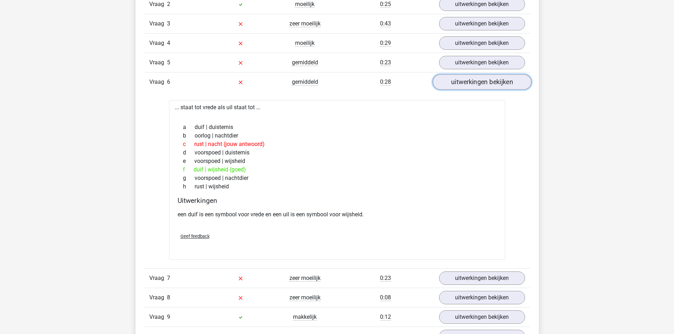
click at [473, 82] on link "uitwerkingen bekijken" at bounding box center [481, 82] width 99 height 16
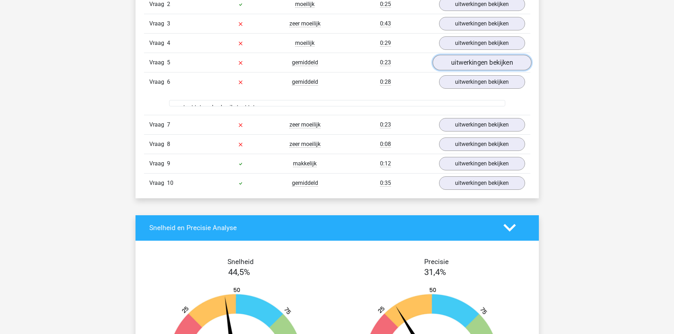
click at [475, 63] on link "uitwerkingen bekijken" at bounding box center [481, 63] width 99 height 16
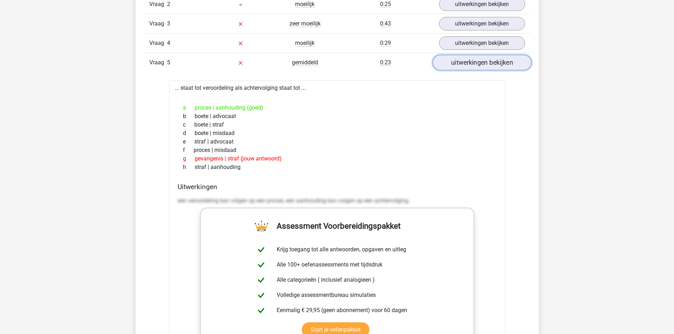
click at [475, 63] on link "uitwerkingen bekijken" at bounding box center [481, 63] width 99 height 16
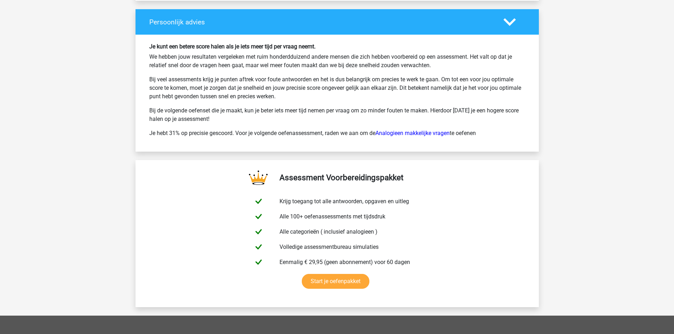
scroll to position [1239, 0]
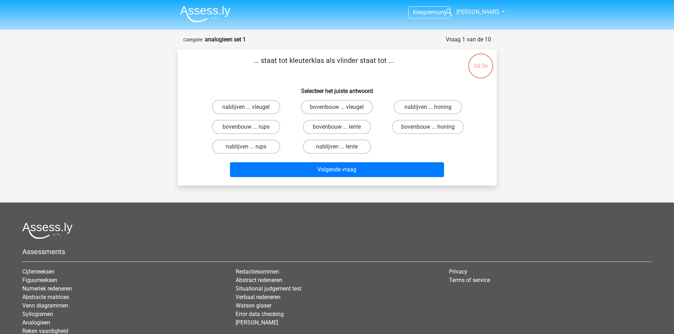
scroll to position [35, 0]
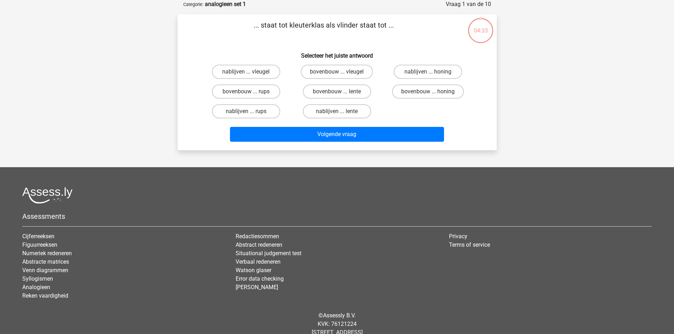
click at [191, 49] on h6 "Selecteer het juiste antwoord" at bounding box center [337, 53] width 297 height 12
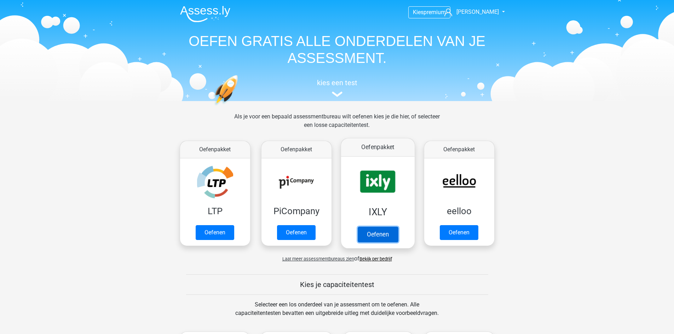
click at [373, 233] on link "Oefenen" at bounding box center [377, 235] width 40 height 16
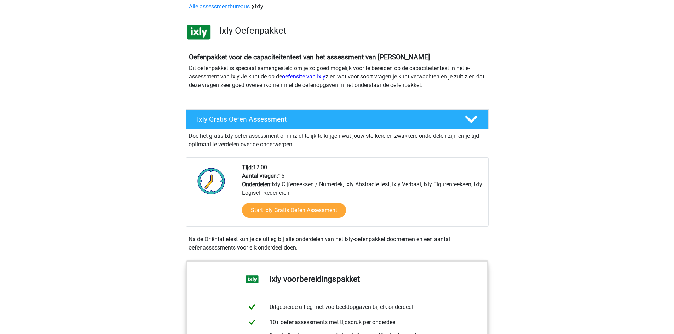
scroll to position [35, 0]
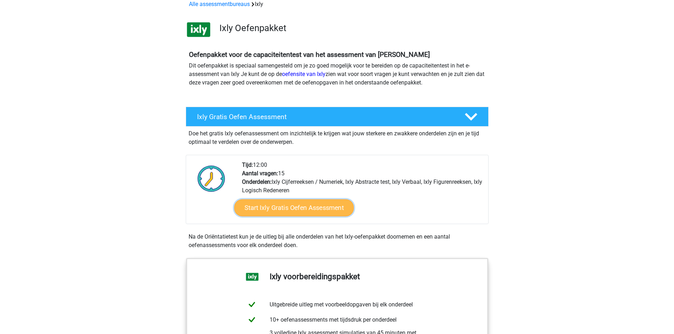
click at [287, 207] on link "Start Ixly Gratis Oefen Assessment" at bounding box center [294, 208] width 120 height 17
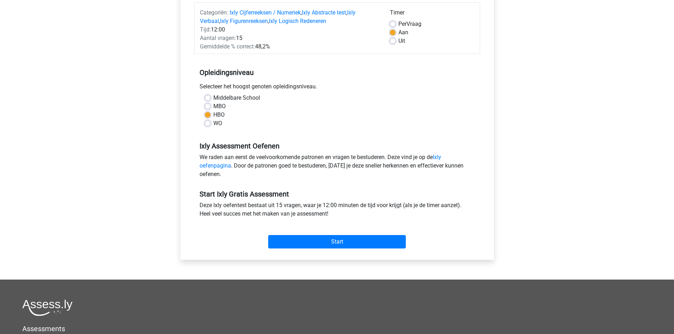
scroll to position [106, 0]
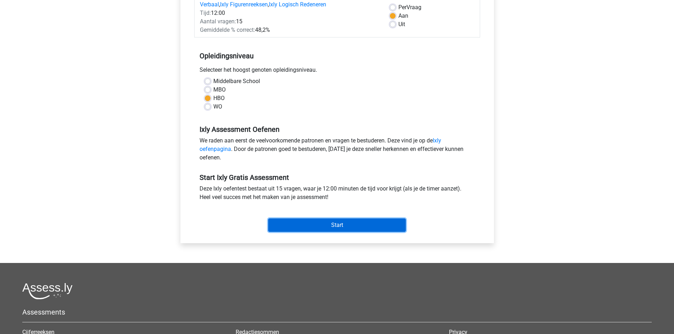
click at [346, 225] on input "Start" at bounding box center [337, 225] width 138 height 13
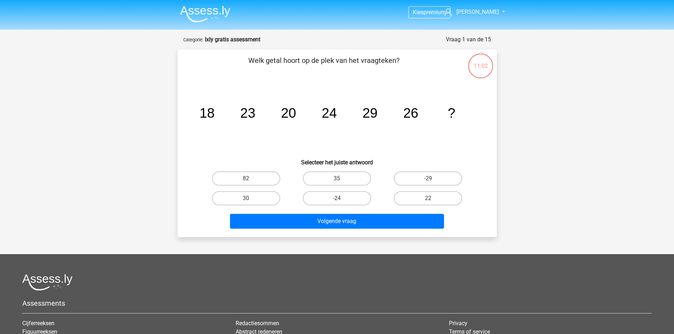
click at [478, 68] on div "11:02" at bounding box center [480, 62] width 27 height 18
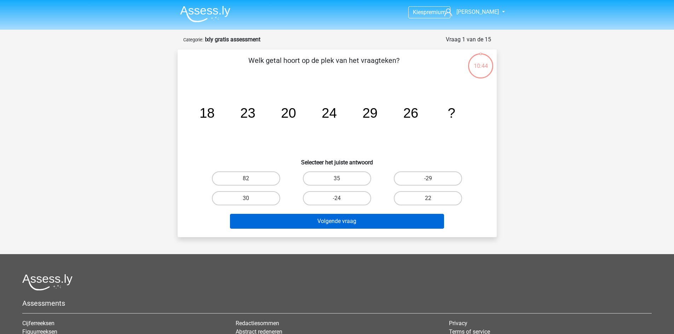
drag, startPoint x: 332, startPoint y: 181, endPoint x: 342, endPoint y: 214, distance: 34.3
click at [333, 181] on label "35" at bounding box center [337, 179] width 68 height 14
click at [337, 181] on input "35" at bounding box center [339, 181] width 5 height 5
radio input "true"
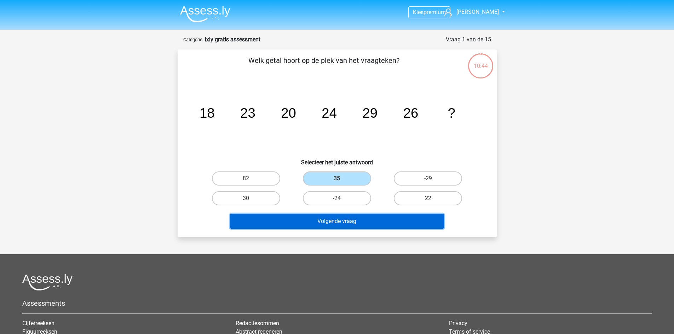
click at [360, 222] on button "Volgende vraag" at bounding box center [337, 221] width 214 height 15
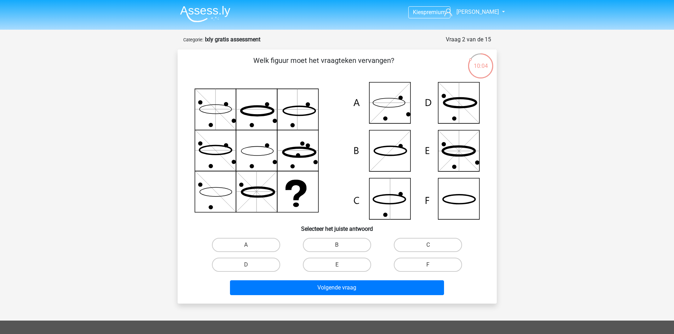
click at [458, 157] on icon at bounding box center [337, 151] width 285 height 138
click at [343, 265] on label "E" at bounding box center [337, 265] width 68 height 14
click at [341, 265] on input "E" at bounding box center [339, 267] width 5 height 5
radio input "true"
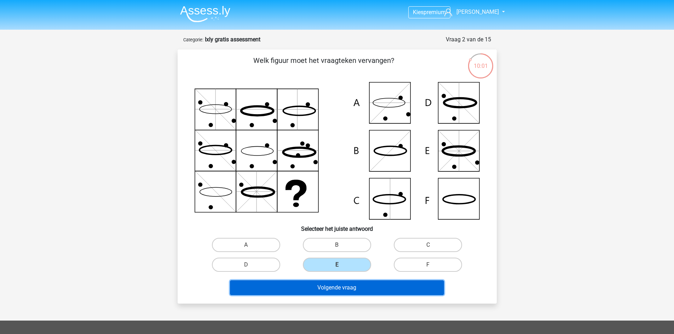
click at [344, 291] on button "Volgende vraag" at bounding box center [337, 288] width 214 height 15
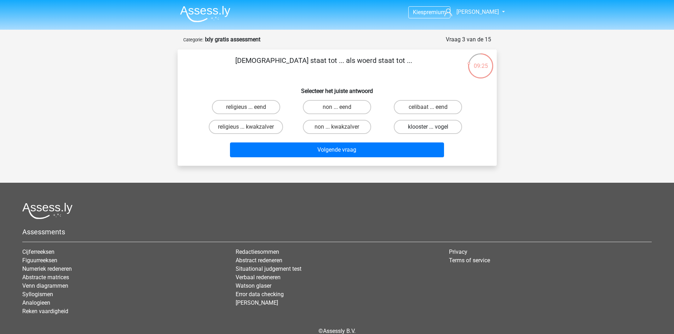
click at [433, 125] on label "klooster ... vogel" at bounding box center [428, 127] width 68 height 14
click at [433, 127] on input "klooster ... vogel" at bounding box center [430, 129] width 5 height 5
radio input "true"
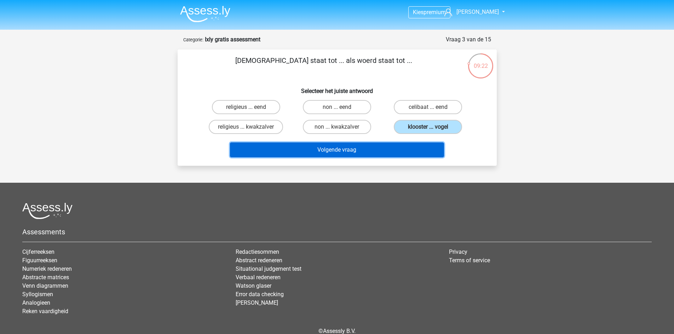
click at [342, 148] on button "Volgende vraag" at bounding box center [337, 150] width 214 height 15
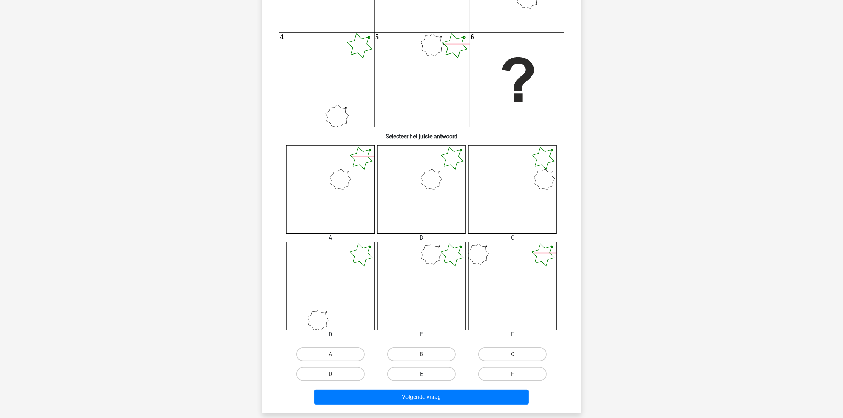
scroll to position [161, 0]
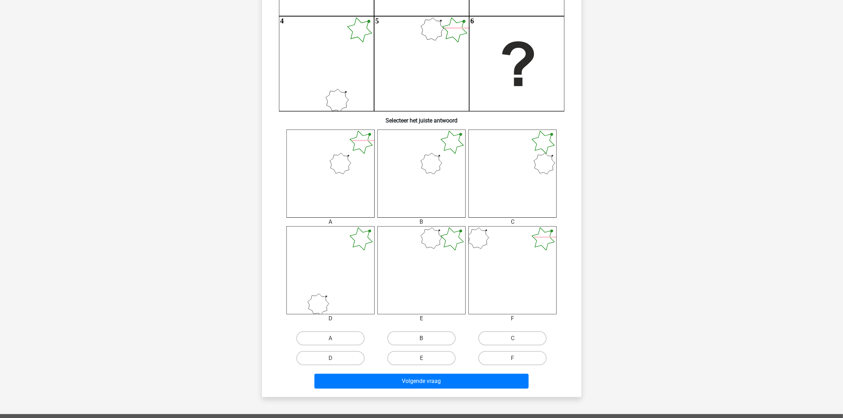
click at [418, 334] on label "B" at bounding box center [421, 338] width 68 height 14
click at [421, 334] on input "B" at bounding box center [423, 340] width 5 height 5
radio input "true"
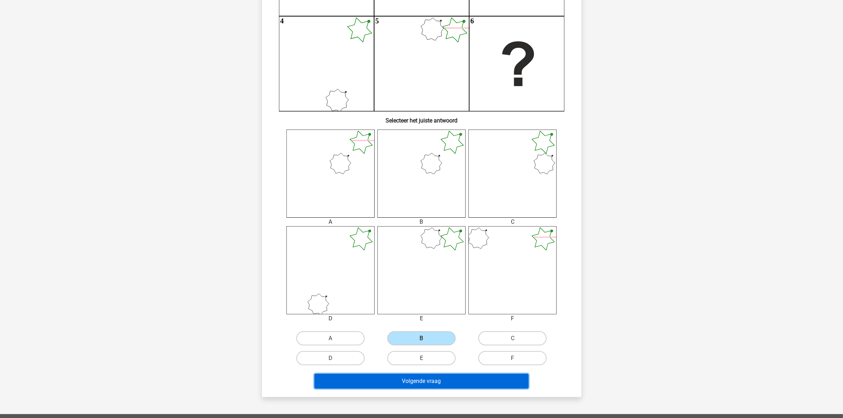
click at [426, 334] on button "Volgende vraag" at bounding box center [421, 381] width 214 height 15
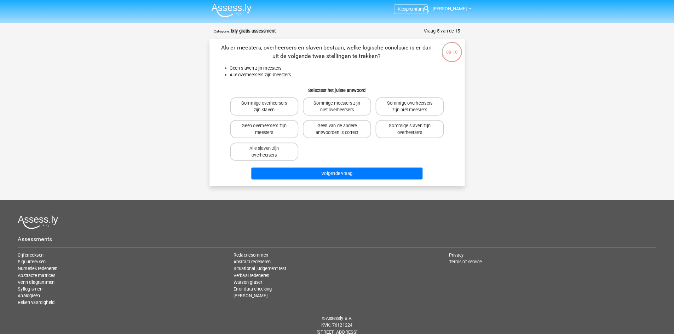
scroll to position [0, 0]
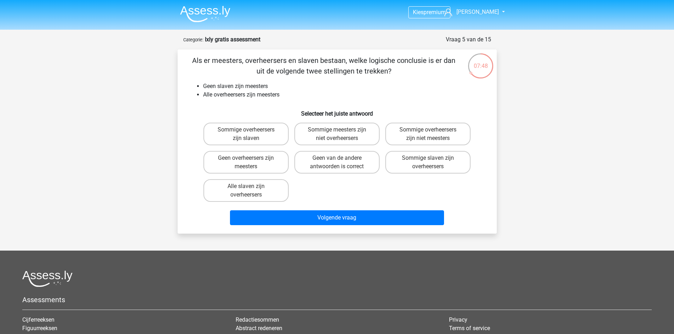
drag, startPoint x: 199, startPoint y: 62, endPoint x: 338, endPoint y: 74, distance: 139.5
click at [444, 71] on p "Als er meesters, overheersers en slaven bestaan, welke logische conclusie is er…" at bounding box center [324, 65] width 270 height 21
click at [389, 71] on p "Als er meesters, overheersers en slaven bestaan, welke logische conclusie is er…" at bounding box center [324, 65] width 270 height 21
click at [340, 163] on input "Geen van de andere antwoorden is correct" at bounding box center [339, 160] width 5 height 5
radio input "true"
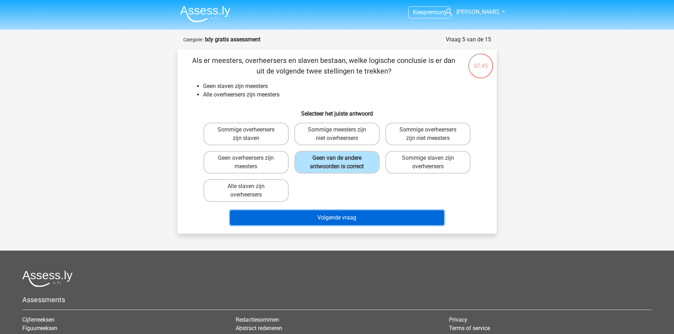
click at [352, 221] on button "Volgende vraag" at bounding box center [337, 218] width 214 height 15
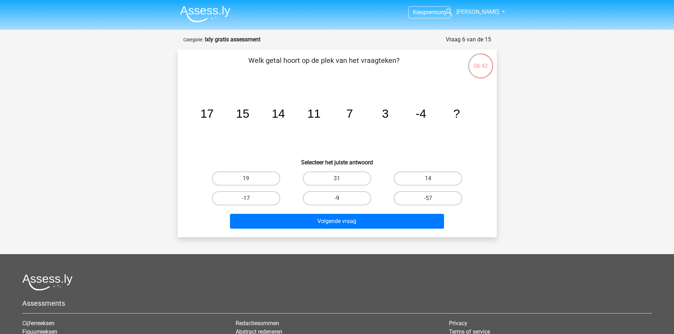
drag, startPoint x: 342, startPoint y: 193, endPoint x: 342, endPoint y: 201, distance: 7.8
click at [342, 194] on label "-9" at bounding box center [337, 198] width 68 height 14
click at [341, 199] on input "-9" at bounding box center [339, 201] width 5 height 5
radio input "true"
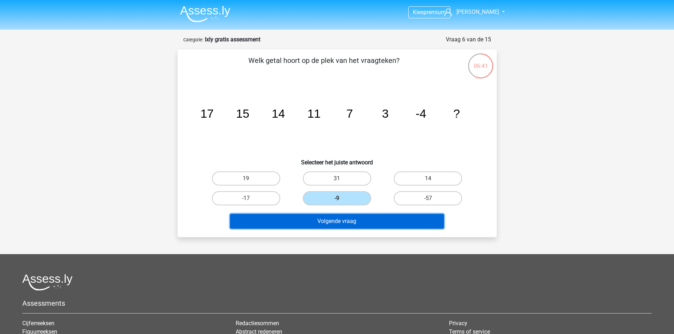
click at [343, 223] on button "Volgende vraag" at bounding box center [337, 221] width 214 height 15
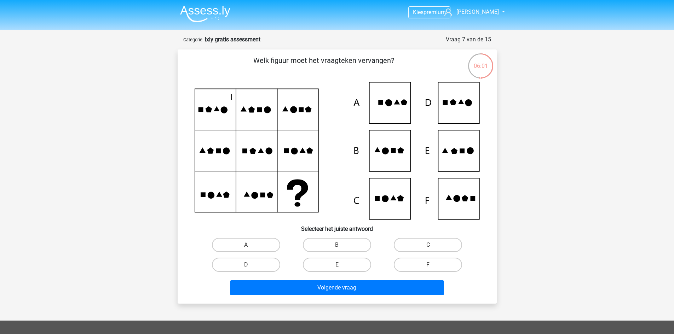
click at [429, 248] on input "C" at bounding box center [430, 247] width 5 height 5
radio input "true"
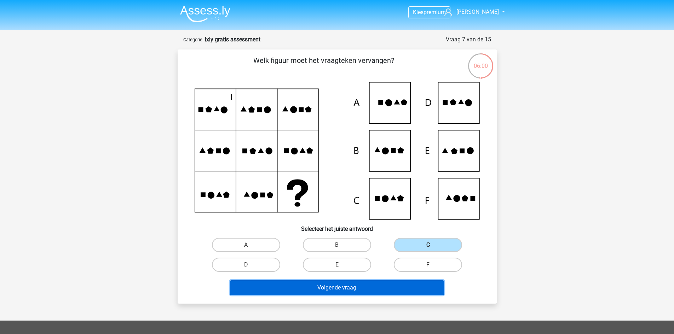
click at [364, 288] on button "Volgende vraag" at bounding box center [337, 288] width 214 height 15
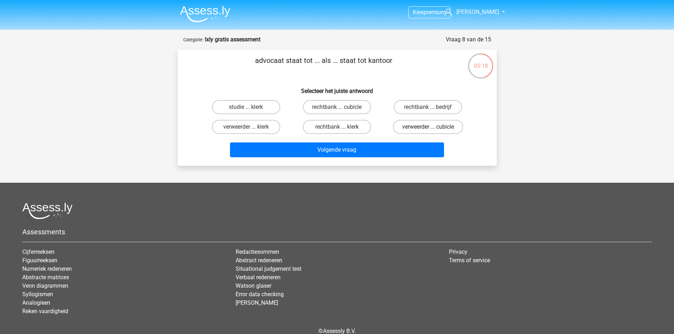
click at [426, 126] on label "verweerder ... cubicle" at bounding box center [428, 127] width 70 height 14
click at [428, 127] on input "verweerder ... cubicle" at bounding box center [430, 129] width 5 height 5
radio input "true"
click at [430, 108] on input "rechtbank ... bedrijf" at bounding box center [430, 109] width 5 height 5
radio input "true"
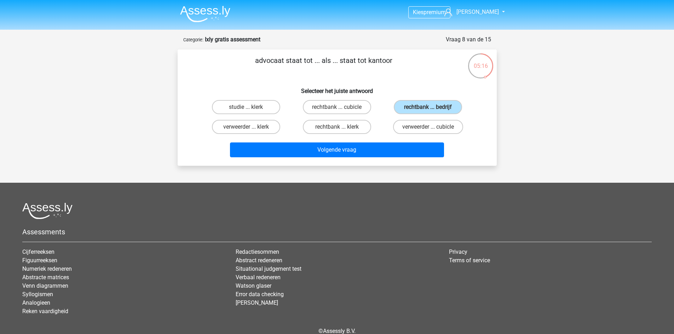
click at [379, 161] on div "advocaat staat tot ... als ... staat tot kantoor Selecteer het juiste antwoord …" at bounding box center [337, 108] width 319 height 116
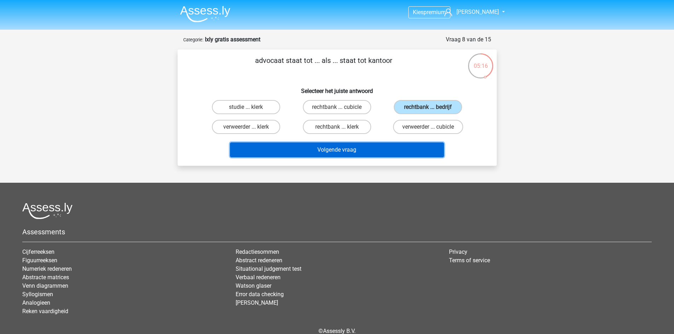
click at [371, 151] on button "Volgende vraag" at bounding box center [337, 150] width 214 height 15
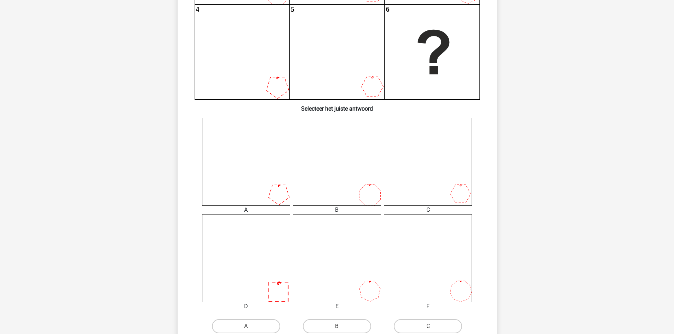
scroll to position [177, 0]
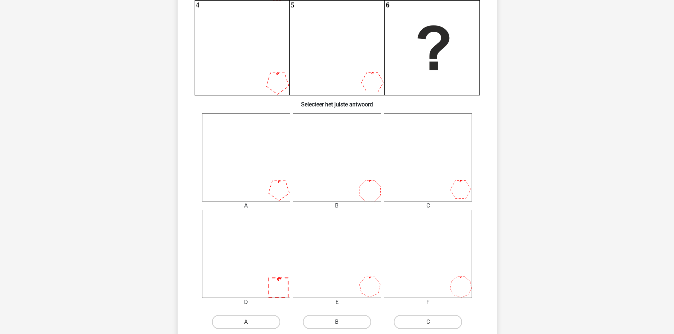
click at [342, 321] on label "B" at bounding box center [337, 322] width 68 height 14
click at [341, 322] on input "B" at bounding box center [339, 324] width 5 height 5
radio input "true"
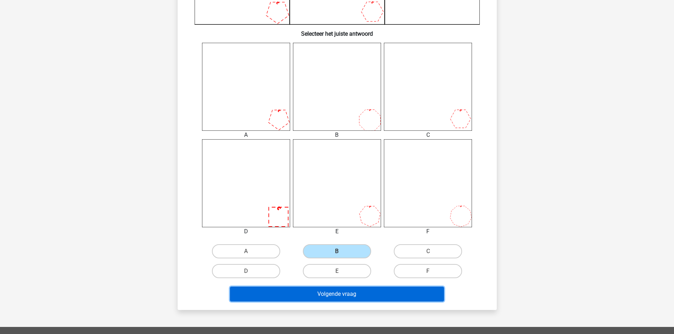
click at [379, 294] on button "Volgende vraag" at bounding box center [337, 294] width 214 height 15
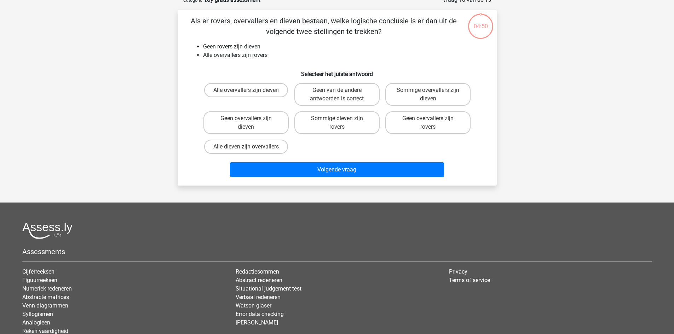
scroll to position [35, 0]
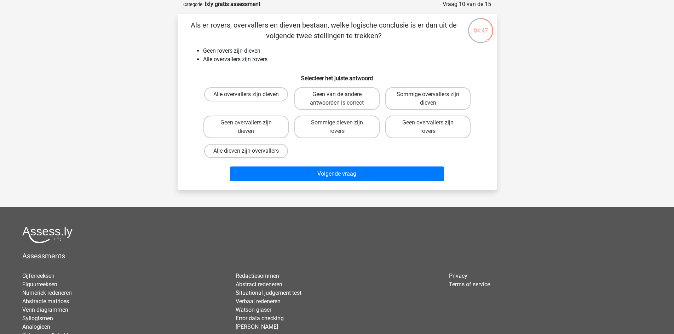
drag, startPoint x: 323, startPoint y: 131, endPoint x: 326, endPoint y: 161, distance: 30.9
click at [323, 130] on label "Sommige dieven zijn rovers" at bounding box center [336, 127] width 85 height 23
click at [337, 127] on input "Sommige dieven zijn rovers" at bounding box center [339, 125] width 5 height 5
radio input "true"
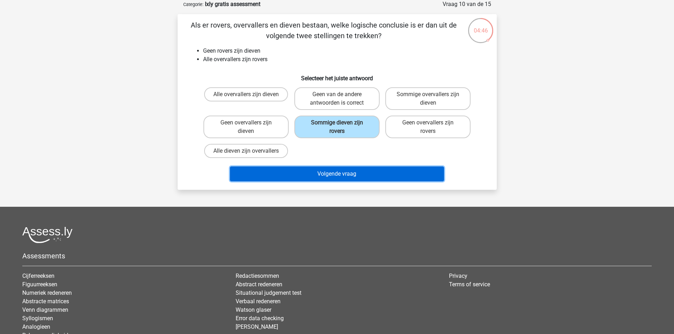
click at [326, 168] on button "Volgende vraag" at bounding box center [337, 174] width 214 height 15
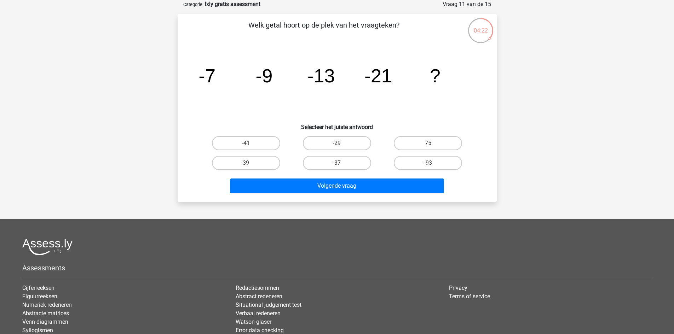
click at [250, 144] on input "-41" at bounding box center [248, 145] width 5 height 5
radio input "true"
click at [315, 162] on label "-37" at bounding box center [337, 163] width 68 height 14
click at [337, 163] on input "-37" at bounding box center [339, 165] width 5 height 5
radio input "true"
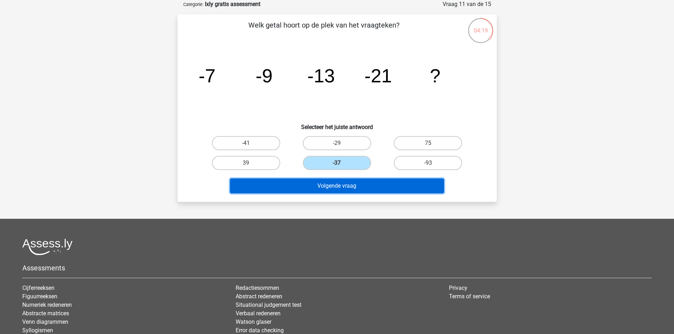
click at [367, 184] on button "Volgende vraag" at bounding box center [337, 186] width 214 height 15
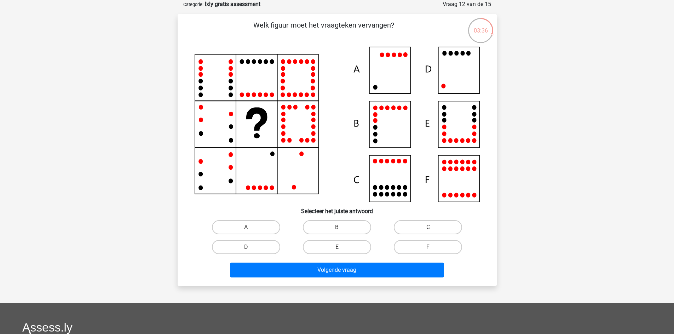
click at [337, 114] on icon at bounding box center [337, 125] width 285 height 156
click at [341, 95] on icon at bounding box center [337, 125] width 285 height 156
drag, startPoint x: 257, startPoint y: 234, endPoint x: 259, endPoint y: 237, distance: 4.3
click at [258, 234] on label "A" at bounding box center [246, 227] width 68 height 14
click at [251, 232] on input "A" at bounding box center [248, 230] width 5 height 5
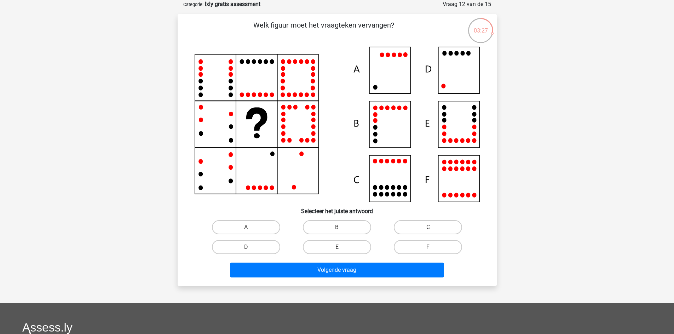
radio input "true"
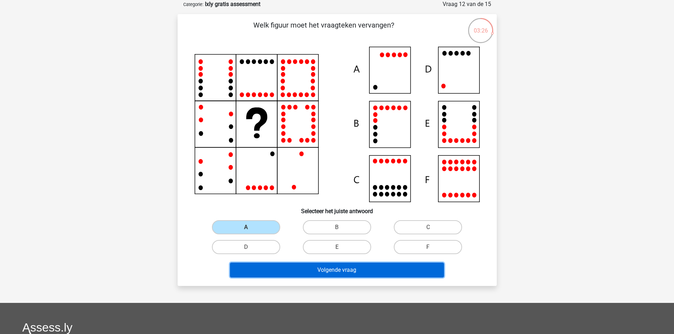
click at [308, 267] on button "Volgende vraag" at bounding box center [337, 270] width 214 height 15
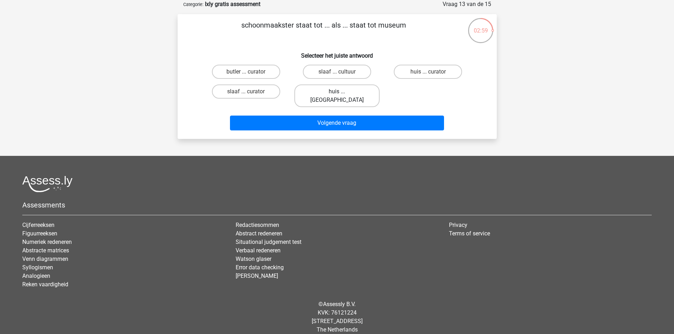
click at [342, 93] on label "huis ... louvre" at bounding box center [336, 96] width 85 height 23
click at [341, 93] on input "huis ... louvre" at bounding box center [339, 94] width 5 height 5
radio input "true"
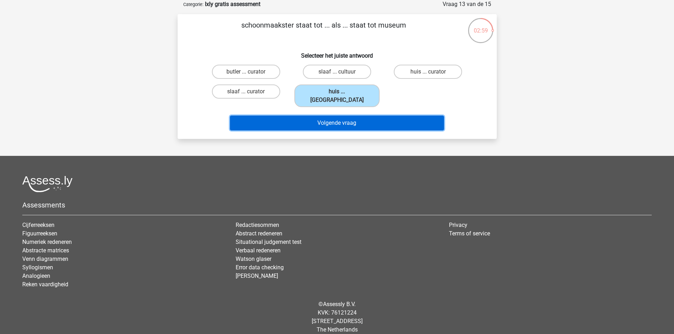
click at [350, 117] on button "Volgende vraag" at bounding box center [337, 123] width 214 height 15
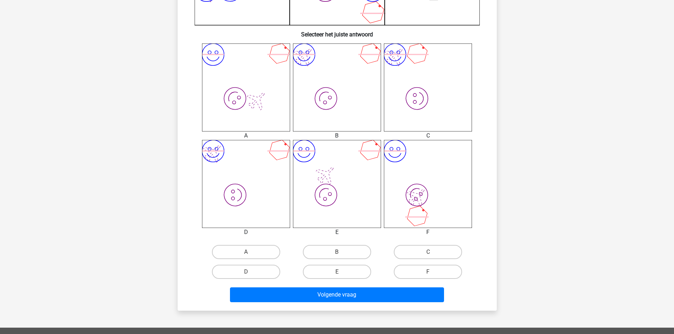
scroll to position [389, 0]
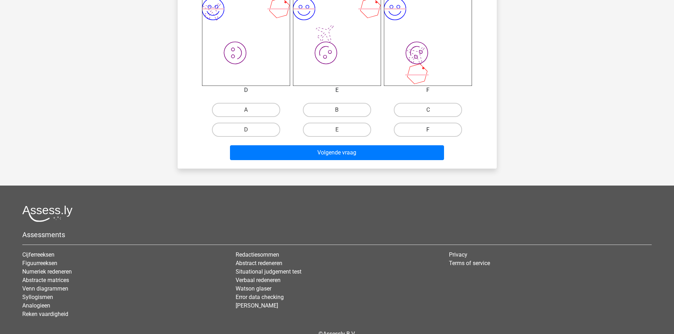
click at [433, 128] on label "F" at bounding box center [428, 130] width 68 height 14
click at [433, 130] on input "F" at bounding box center [430, 132] width 5 height 5
radio input "true"
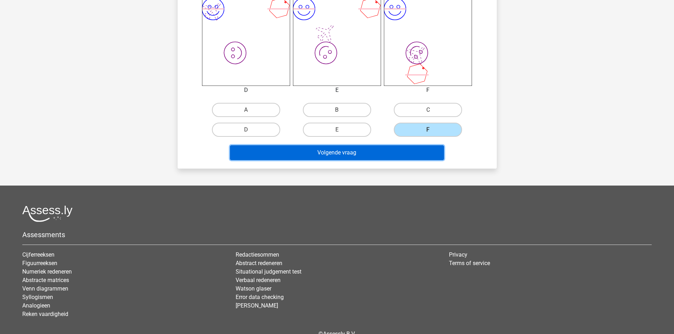
click at [390, 153] on button "Volgende vraag" at bounding box center [337, 152] width 214 height 15
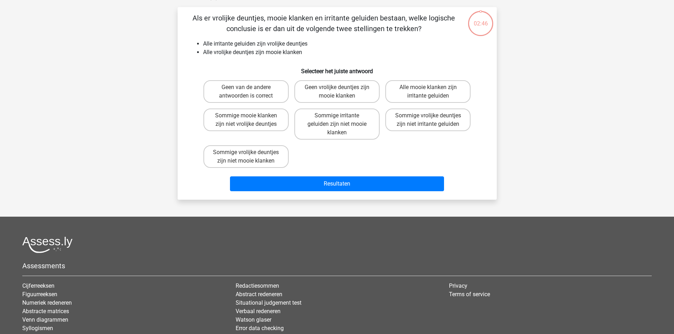
scroll to position [35, 0]
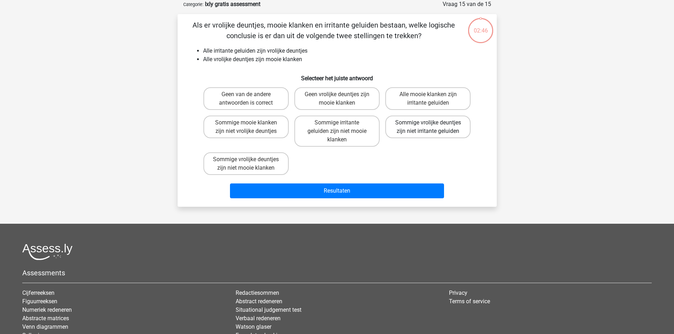
click at [414, 133] on label "Sommige vrolijke deuntjes zijn niet irritante geluiden" at bounding box center [427, 127] width 85 height 23
click at [428, 127] on input "Sommige vrolijke deuntjes zijn niet irritante geluiden" at bounding box center [430, 125] width 5 height 5
radio input "true"
click at [389, 205] on div "Als er vrolijke deuntjes, mooie klanken en irritante geluiden bestaan, welke lo…" at bounding box center [337, 110] width 319 height 193
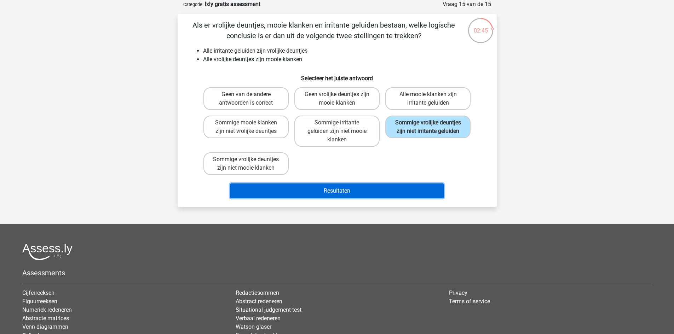
click at [385, 190] on button "Resultaten" at bounding box center [337, 191] width 214 height 15
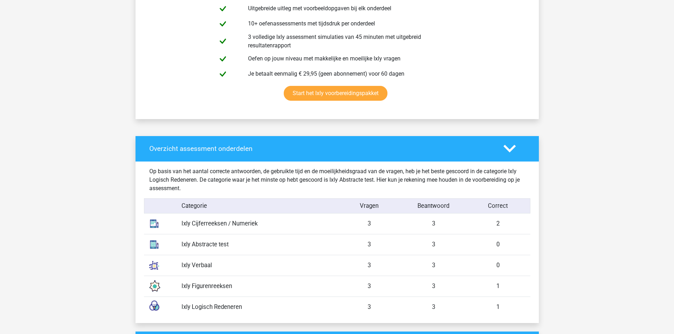
scroll to position [495, 0]
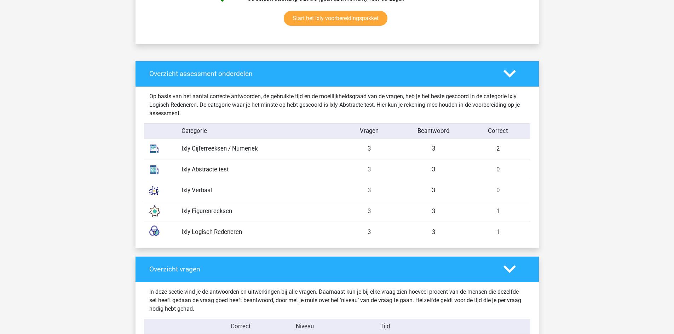
drag, startPoint x: 500, startPoint y: 149, endPoint x: 496, endPoint y: 148, distance: 4.5
click at [495, 148] on div "2" at bounding box center [498, 148] width 64 height 9
click at [499, 149] on div "2" at bounding box center [498, 148] width 64 height 9
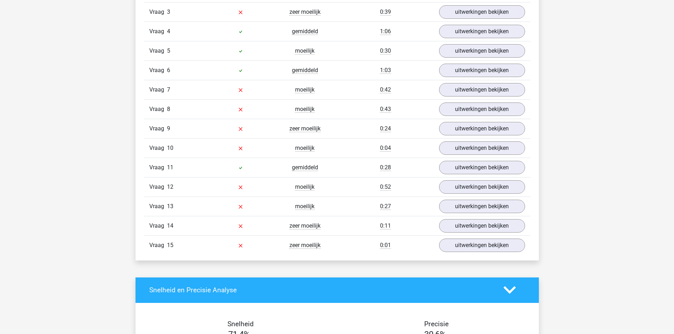
scroll to position [885, 0]
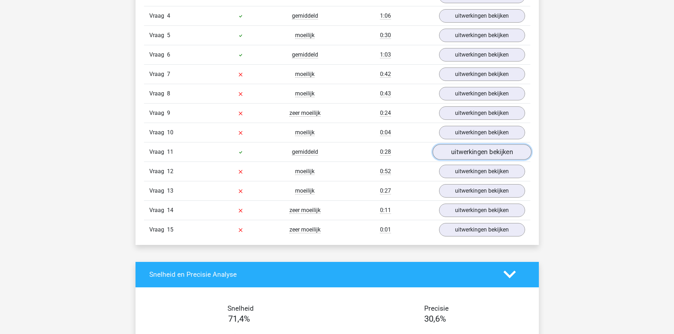
click at [482, 150] on link "uitwerkingen bekijken" at bounding box center [481, 152] width 99 height 16
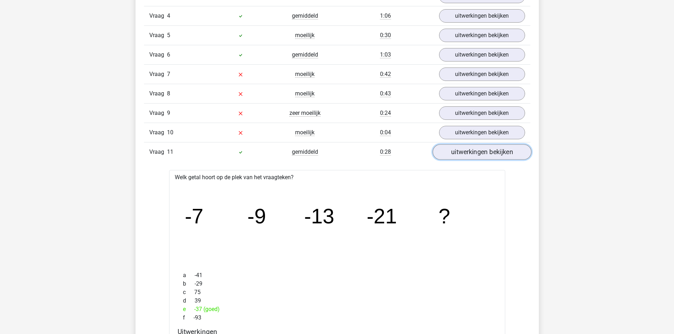
click at [470, 153] on link "uitwerkingen bekijken" at bounding box center [481, 152] width 99 height 16
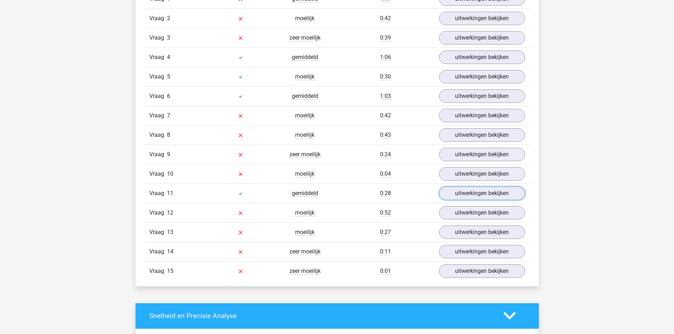
scroll to position [814, 0]
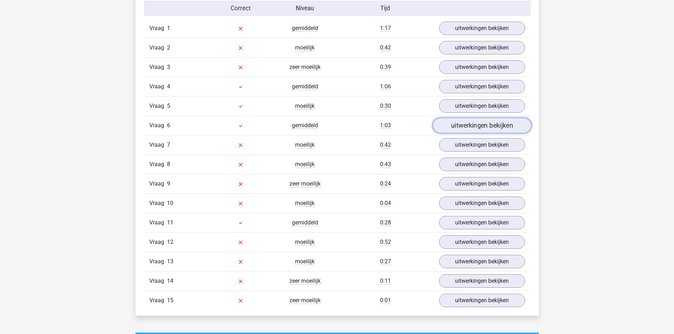
click at [457, 131] on link "uitwerkingen bekijken" at bounding box center [481, 126] width 99 height 16
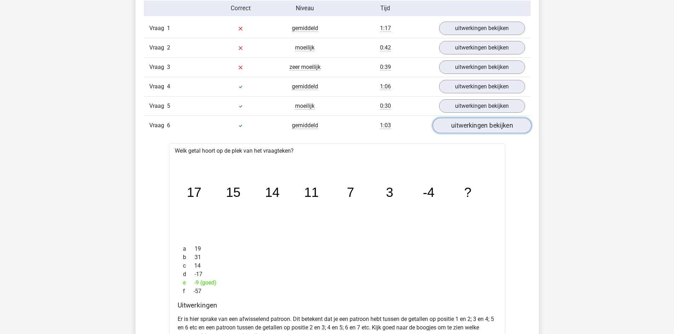
click at [465, 125] on link "uitwerkingen bekijken" at bounding box center [481, 126] width 99 height 16
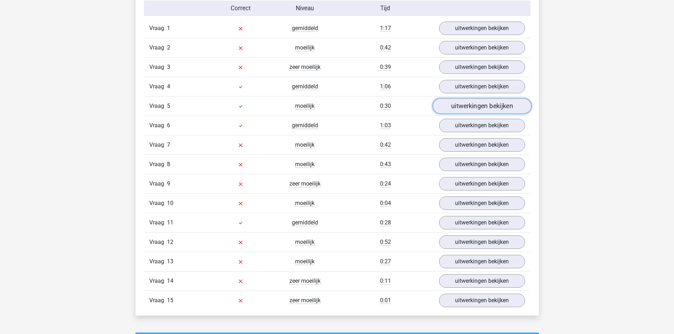
click at [457, 108] on link "uitwerkingen bekijken" at bounding box center [481, 106] width 99 height 16
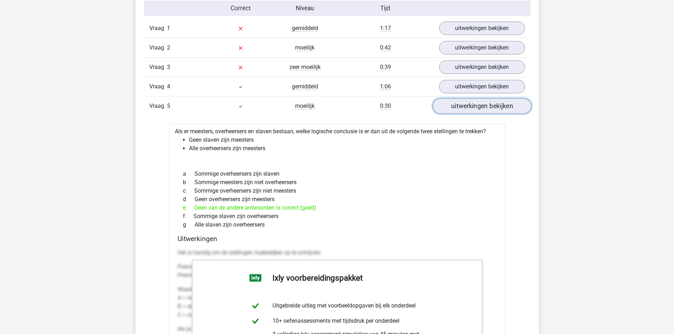
click at [459, 107] on link "uitwerkingen bekijken" at bounding box center [481, 106] width 99 height 16
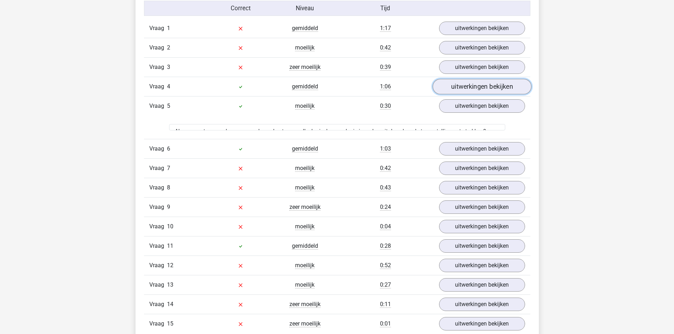
click at [465, 85] on link "uitwerkingen bekijken" at bounding box center [481, 87] width 99 height 16
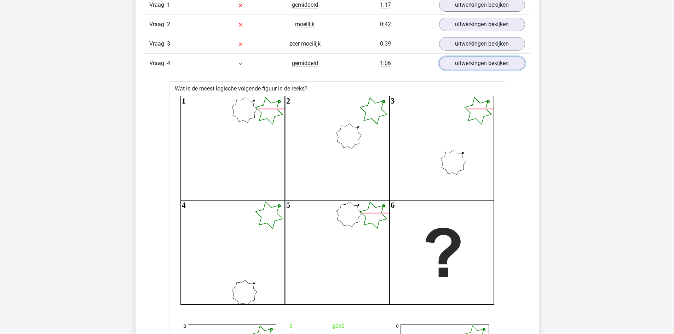
scroll to position [708, 0]
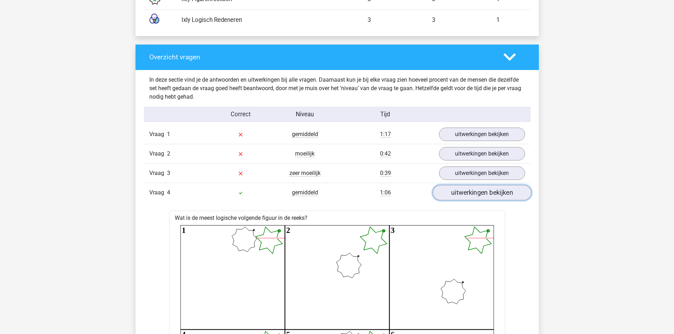
click at [457, 188] on link "uitwerkingen bekijken" at bounding box center [481, 193] width 99 height 16
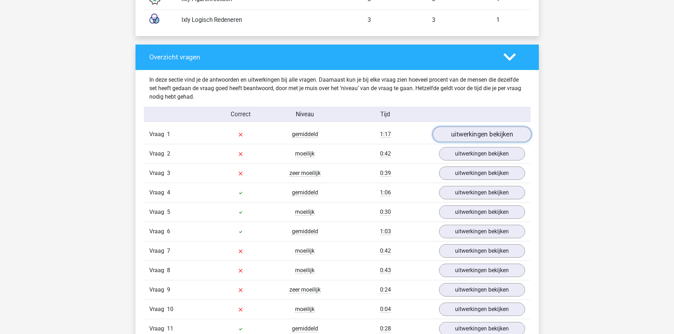
click at [477, 133] on link "uitwerkingen bekijken" at bounding box center [481, 135] width 99 height 16
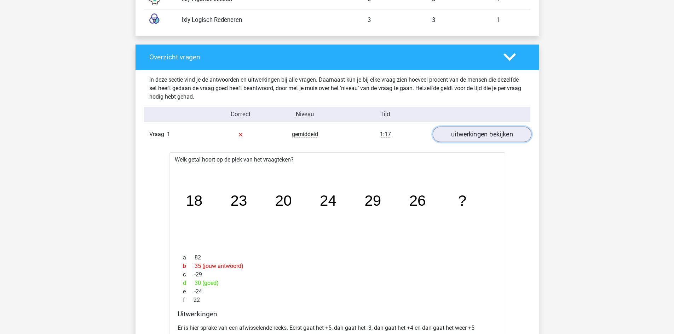
click at [477, 133] on link "uitwerkingen bekijken" at bounding box center [481, 135] width 99 height 16
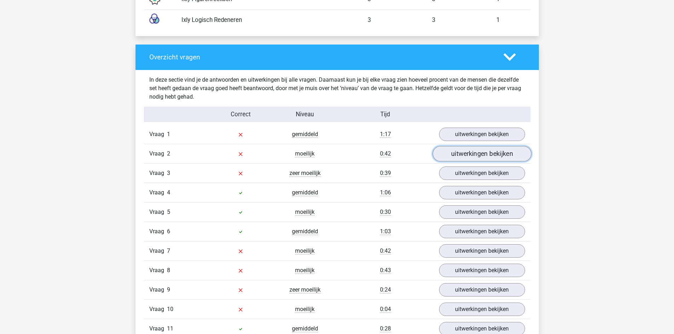
click at [478, 157] on link "uitwerkingen bekijken" at bounding box center [481, 154] width 99 height 16
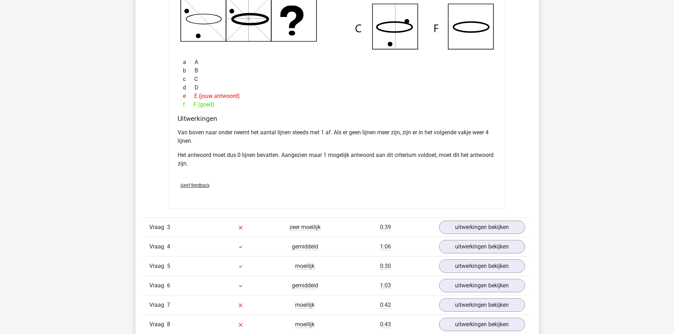
scroll to position [779, 0]
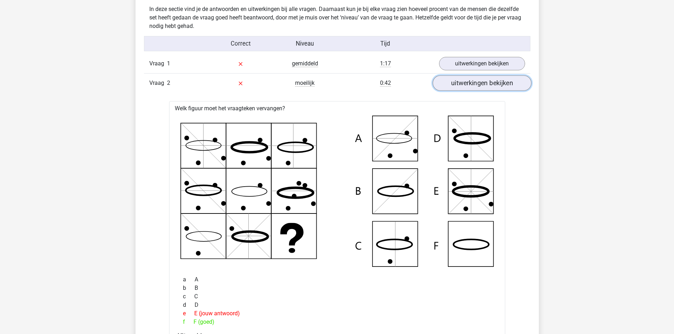
click at [472, 90] on link "uitwerkingen bekijken" at bounding box center [481, 83] width 99 height 16
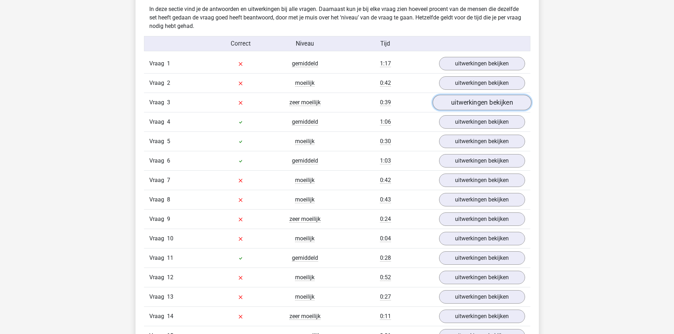
click at [468, 102] on link "uitwerkingen bekijken" at bounding box center [481, 103] width 99 height 16
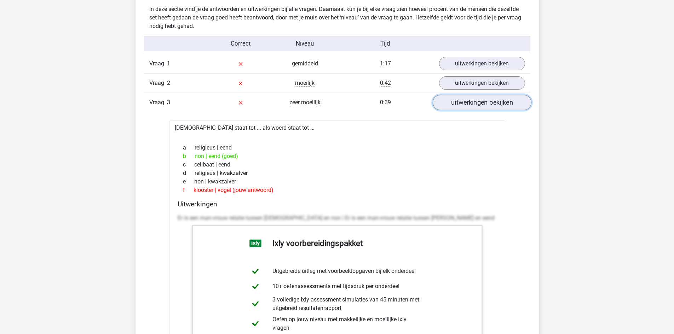
click at [468, 102] on link "uitwerkingen bekijken" at bounding box center [481, 103] width 99 height 16
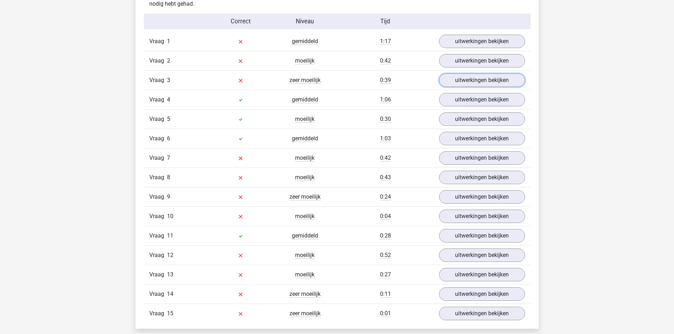
scroll to position [849, 0]
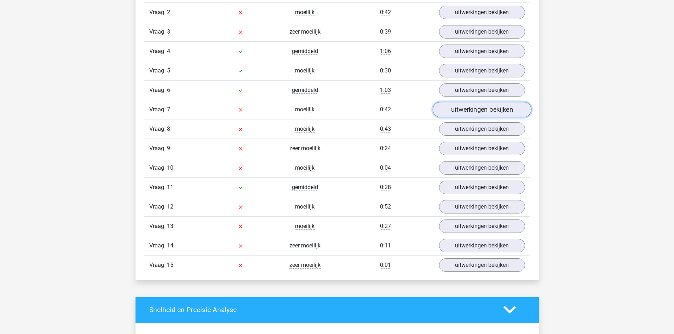
click at [467, 109] on link "uitwerkingen bekijken" at bounding box center [481, 110] width 99 height 16
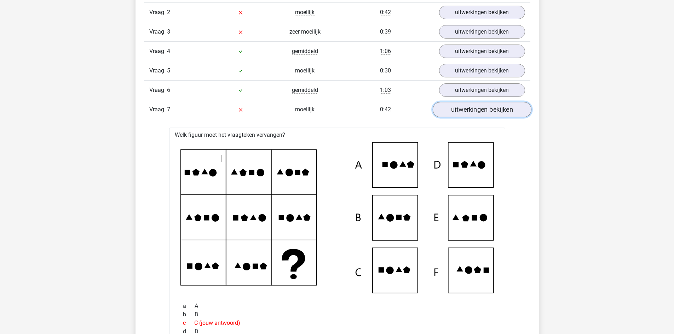
click at [467, 109] on link "uitwerkingen bekijken" at bounding box center [481, 110] width 99 height 16
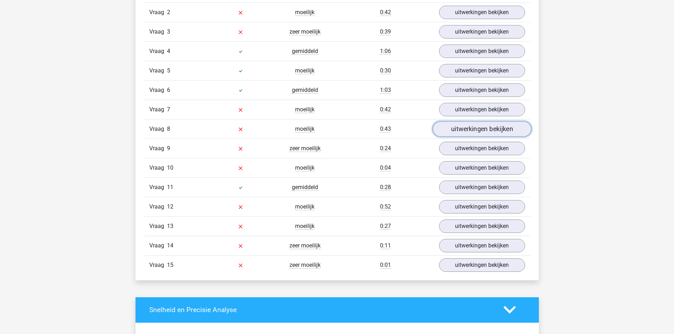
click at [469, 125] on link "uitwerkingen bekijken" at bounding box center [481, 129] width 99 height 16
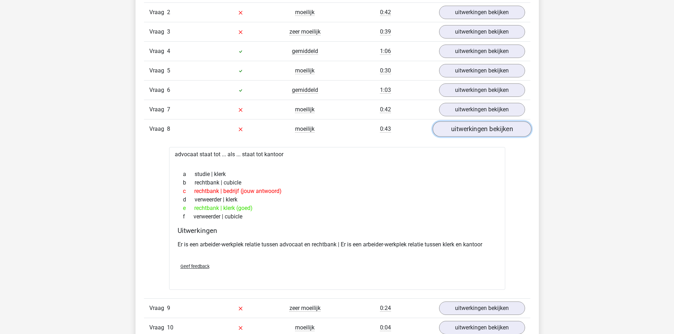
click at [475, 129] on link "uitwerkingen bekijken" at bounding box center [481, 129] width 99 height 16
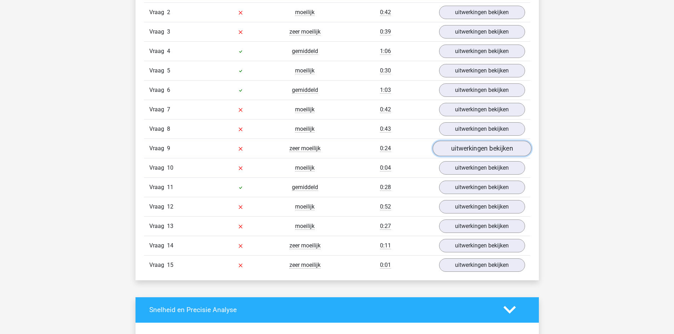
click at [478, 148] on link "uitwerkingen bekijken" at bounding box center [481, 149] width 99 height 16
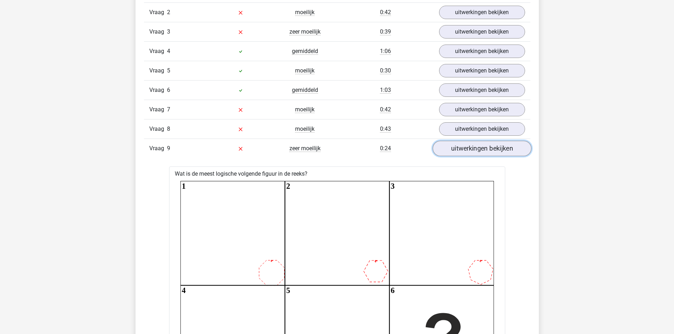
click at [478, 148] on link "uitwerkingen bekijken" at bounding box center [481, 149] width 99 height 16
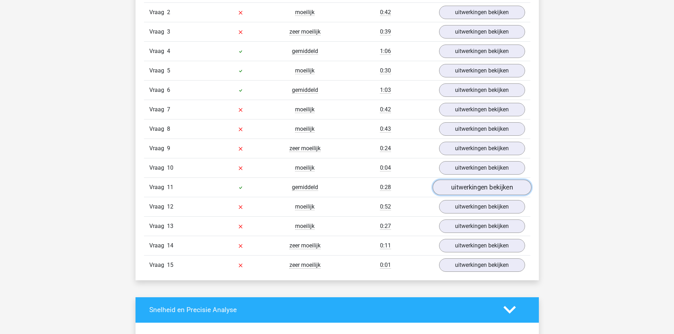
click at [478, 186] on link "uitwerkingen bekijken" at bounding box center [481, 188] width 99 height 16
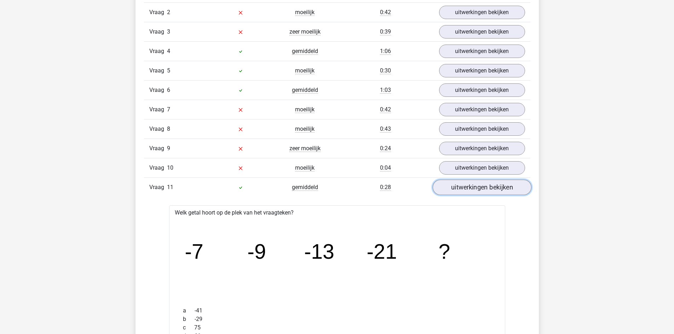
click at [478, 186] on link "uitwerkingen bekijken" at bounding box center [481, 188] width 99 height 16
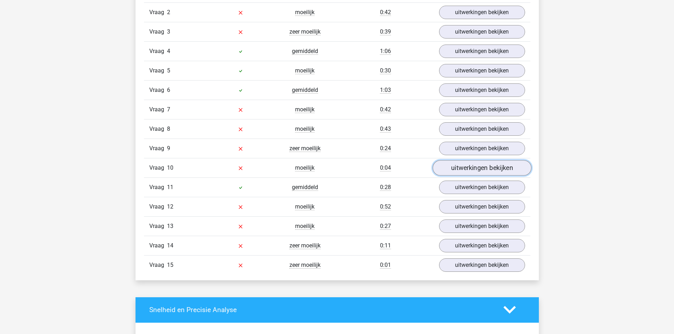
click at [477, 167] on link "uitwerkingen bekijken" at bounding box center [481, 168] width 99 height 16
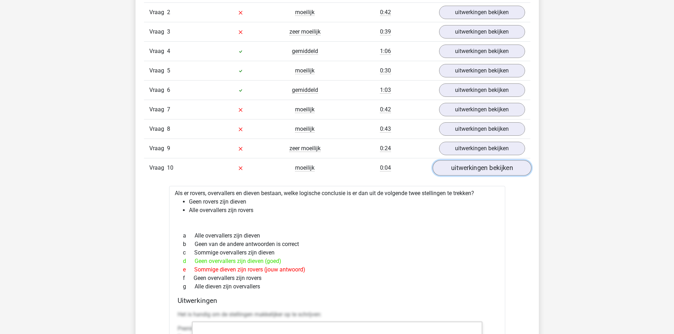
click at [477, 165] on link "uitwerkingen bekijken" at bounding box center [481, 168] width 99 height 16
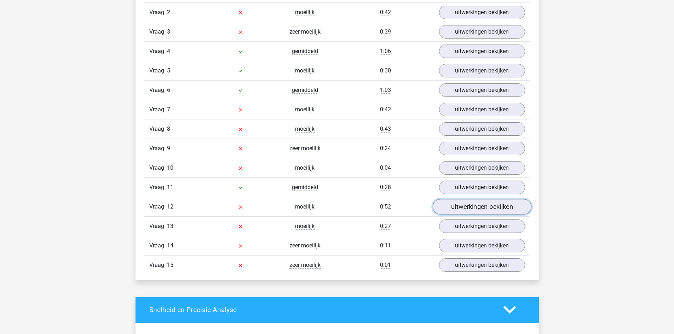
click at [476, 208] on link "uitwerkingen bekijken" at bounding box center [481, 207] width 99 height 16
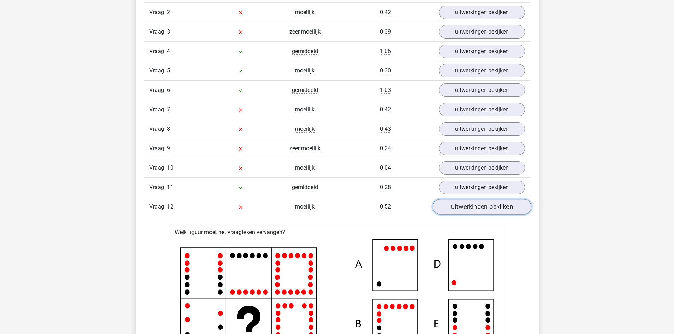
click at [476, 208] on link "uitwerkingen bekijken" at bounding box center [481, 207] width 99 height 16
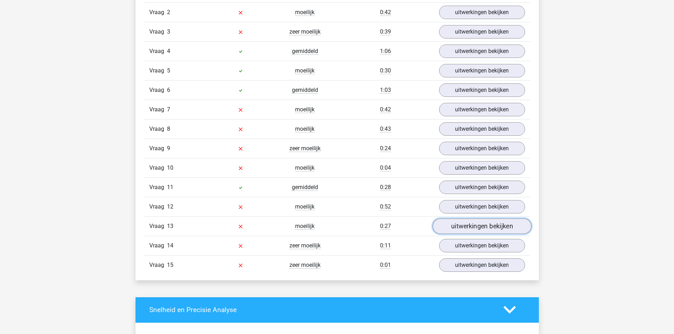
click at [474, 226] on link "uitwerkingen bekijken" at bounding box center [481, 227] width 99 height 16
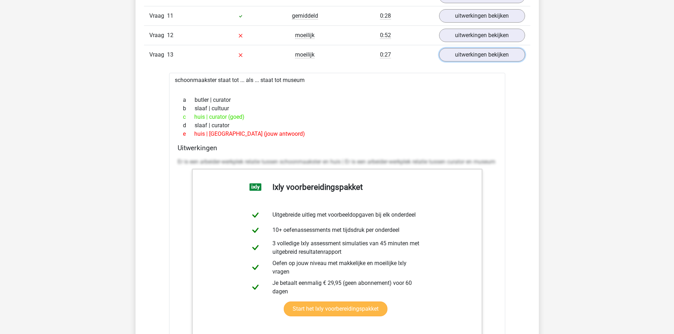
scroll to position [1026, 0]
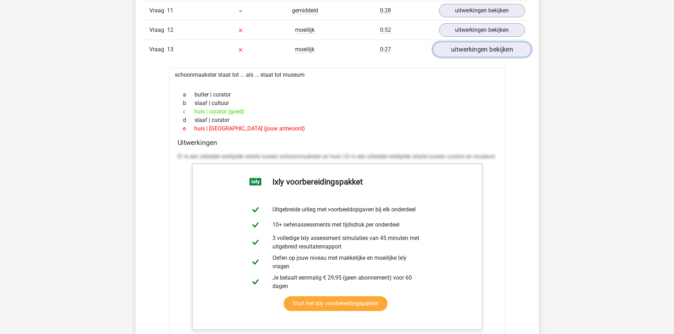
click at [480, 49] on link "uitwerkingen bekijken" at bounding box center [481, 50] width 99 height 16
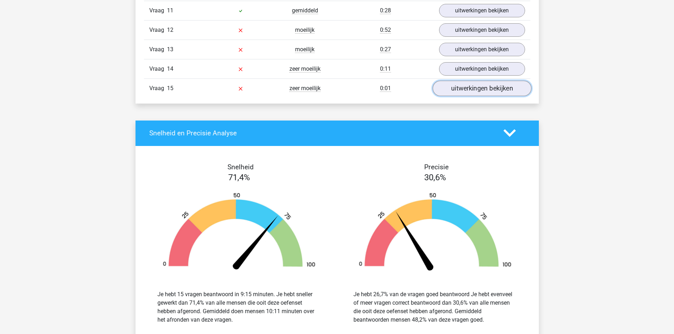
click at [477, 88] on link "uitwerkingen bekijken" at bounding box center [481, 89] width 99 height 16
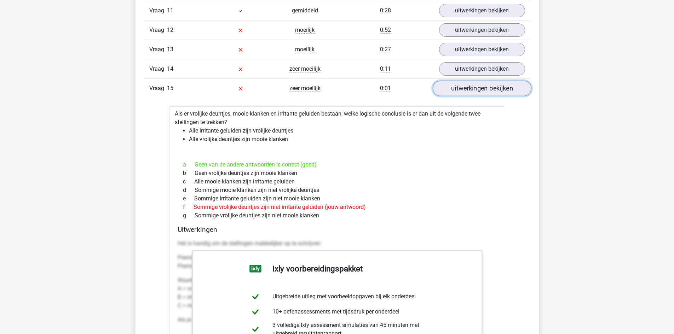
click at [477, 88] on link "uitwerkingen bekijken" at bounding box center [481, 89] width 99 height 16
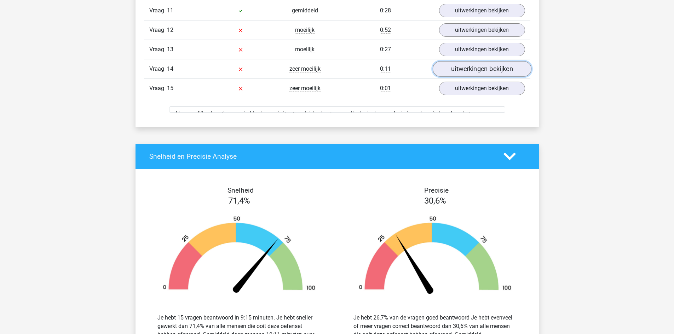
click at [484, 70] on link "uitwerkingen bekijken" at bounding box center [481, 69] width 99 height 16
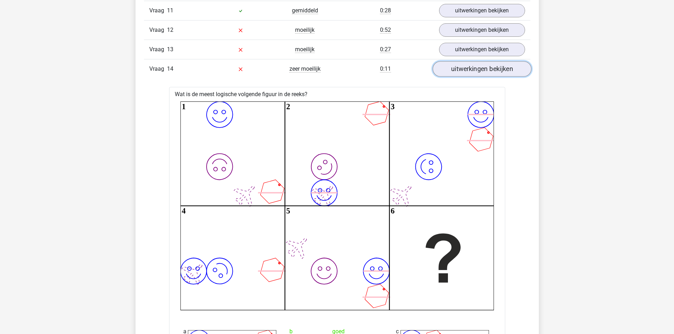
click at [484, 70] on link "uitwerkingen bekijken" at bounding box center [481, 69] width 99 height 16
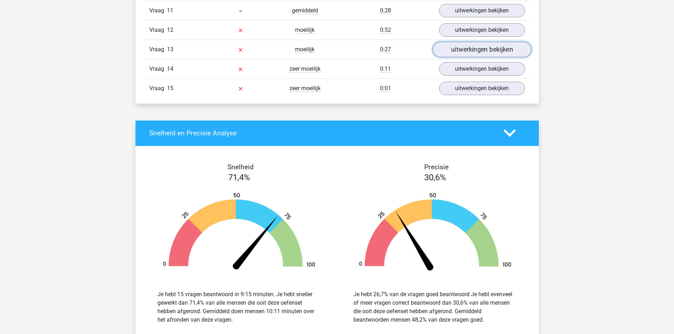
click at [484, 50] on link "uitwerkingen bekijken" at bounding box center [481, 50] width 99 height 16
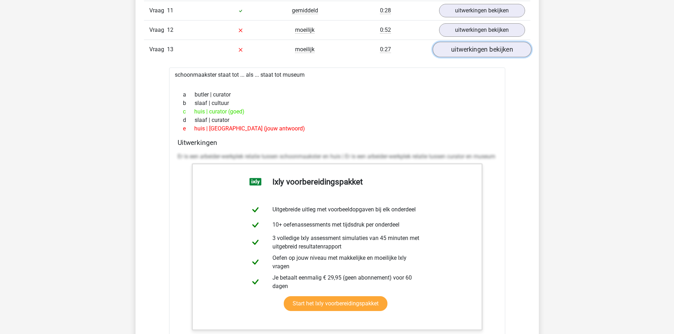
click at [484, 50] on link "uitwerkingen bekijken" at bounding box center [481, 50] width 99 height 16
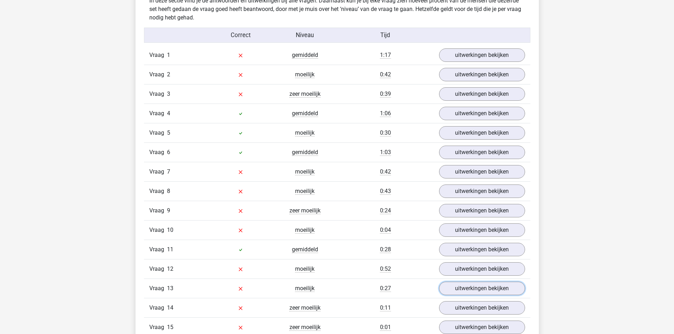
scroll to position [743, 0]
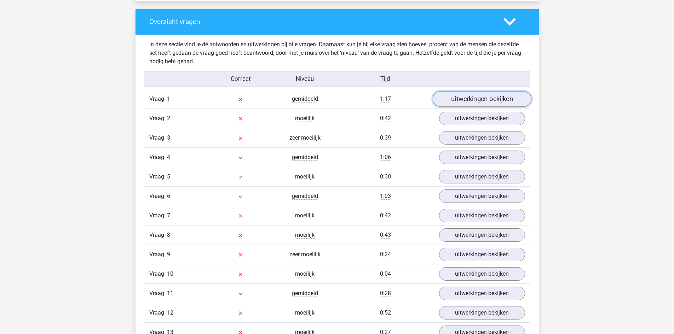
click at [477, 98] on link "uitwerkingen bekijken" at bounding box center [481, 99] width 99 height 16
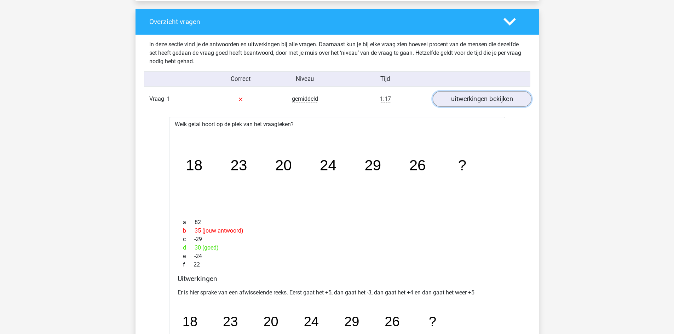
click at [481, 94] on link "uitwerkingen bekijken" at bounding box center [481, 99] width 99 height 16
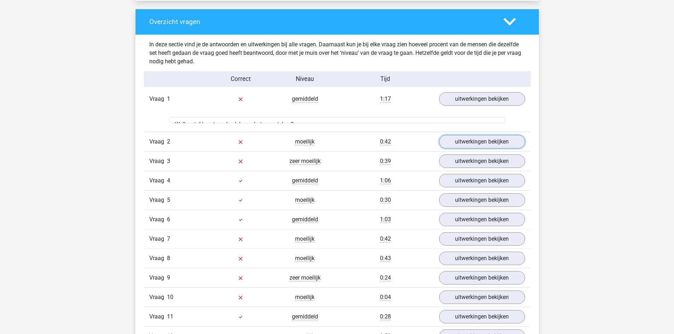
click at [481, 135] on link "uitwerkingen bekijken" at bounding box center [482, 141] width 86 height 13
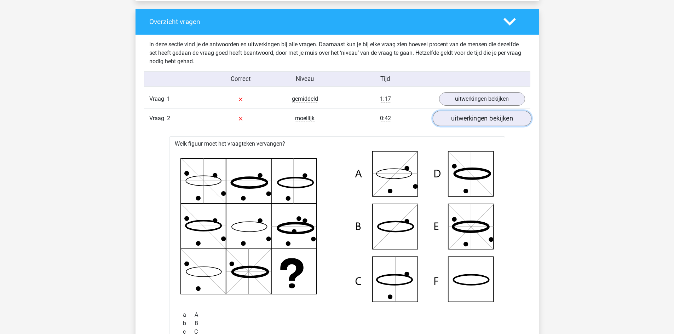
click at [481, 121] on link "uitwerkingen bekijken" at bounding box center [481, 119] width 99 height 16
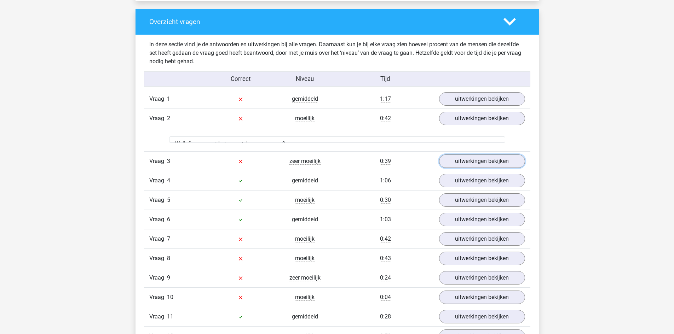
click at [479, 155] on link "uitwerkingen bekijken" at bounding box center [482, 161] width 86 height 13
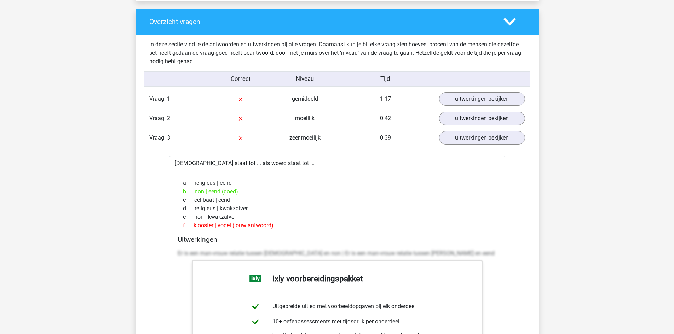
click at [486, 142] on link "uitwerkingen bekijken" at bounding box center [481, 138] width 99 height 16
